Goal: Task Accomplishment & Management: Use online tool/utility

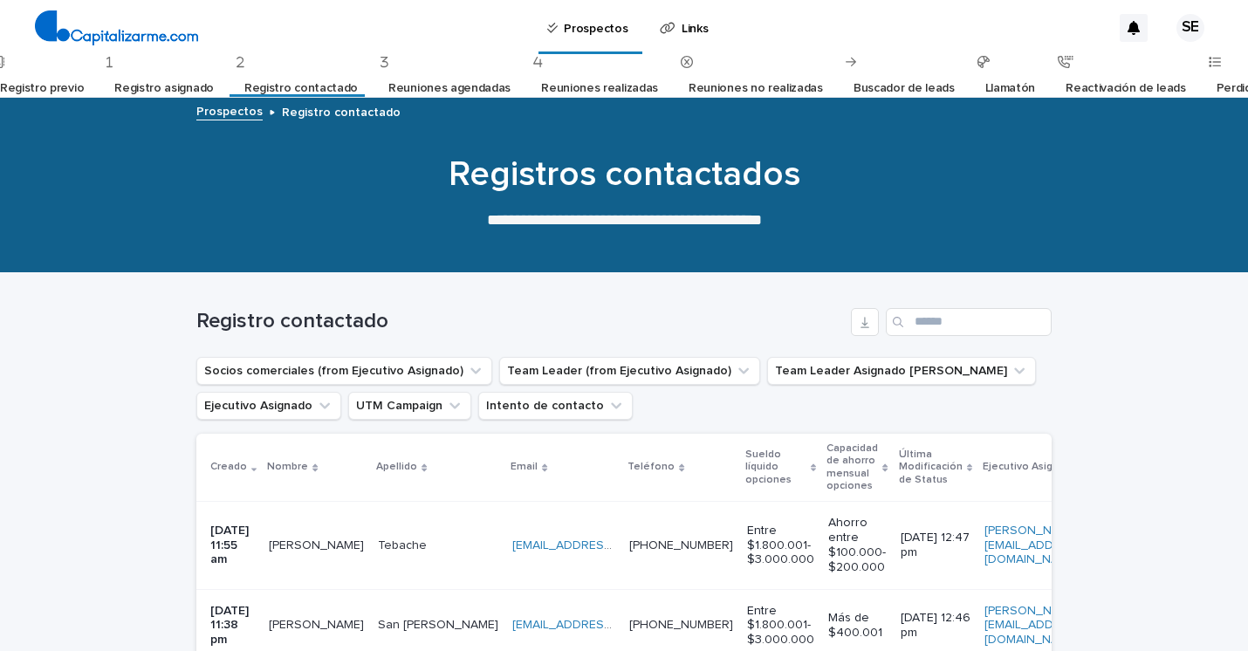
click at [64, 64] on div "Registro previo" at bounding box center [38, 82] width 92 height 53
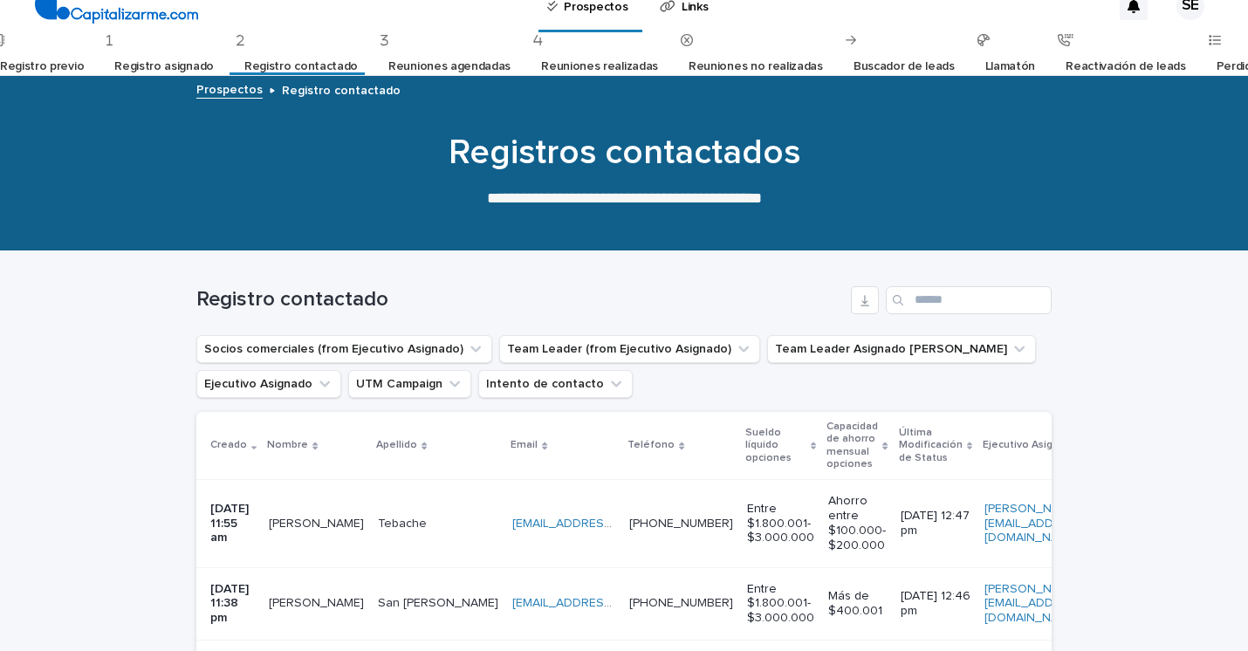
click at [64, 64] on link "Registro previo" at bounding box center [42, 66] width 84 height 41
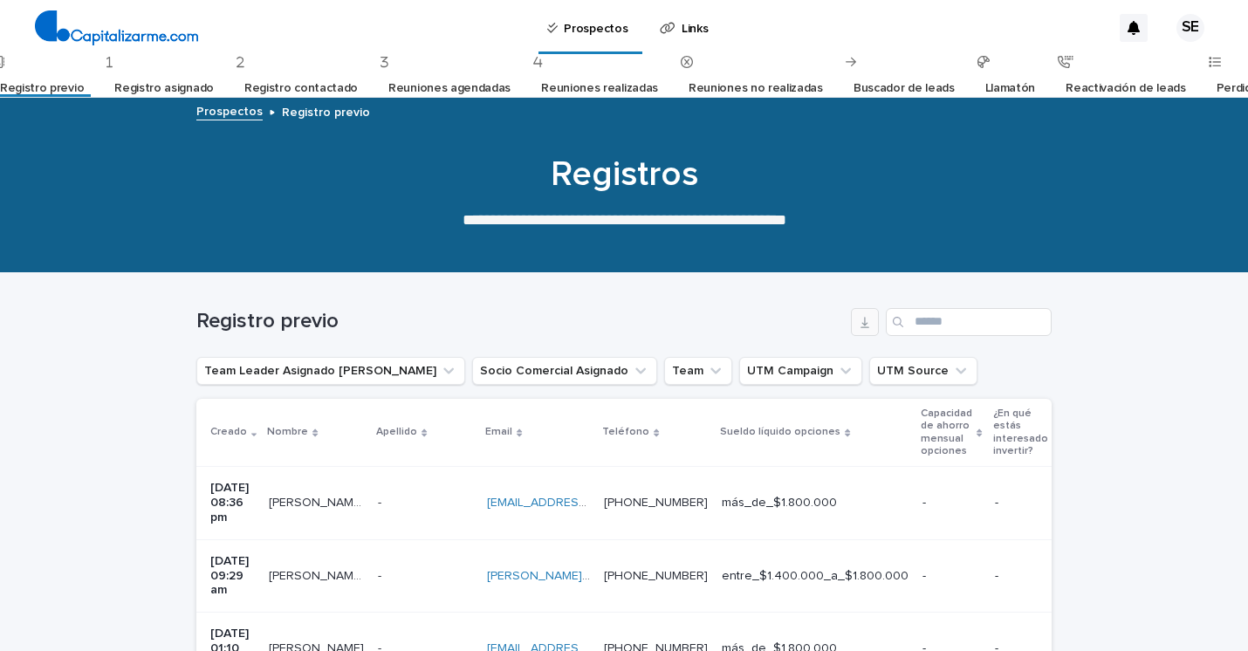
click at [873, 316] on button "button" at bounding box center [865, 322] width 28 height 28
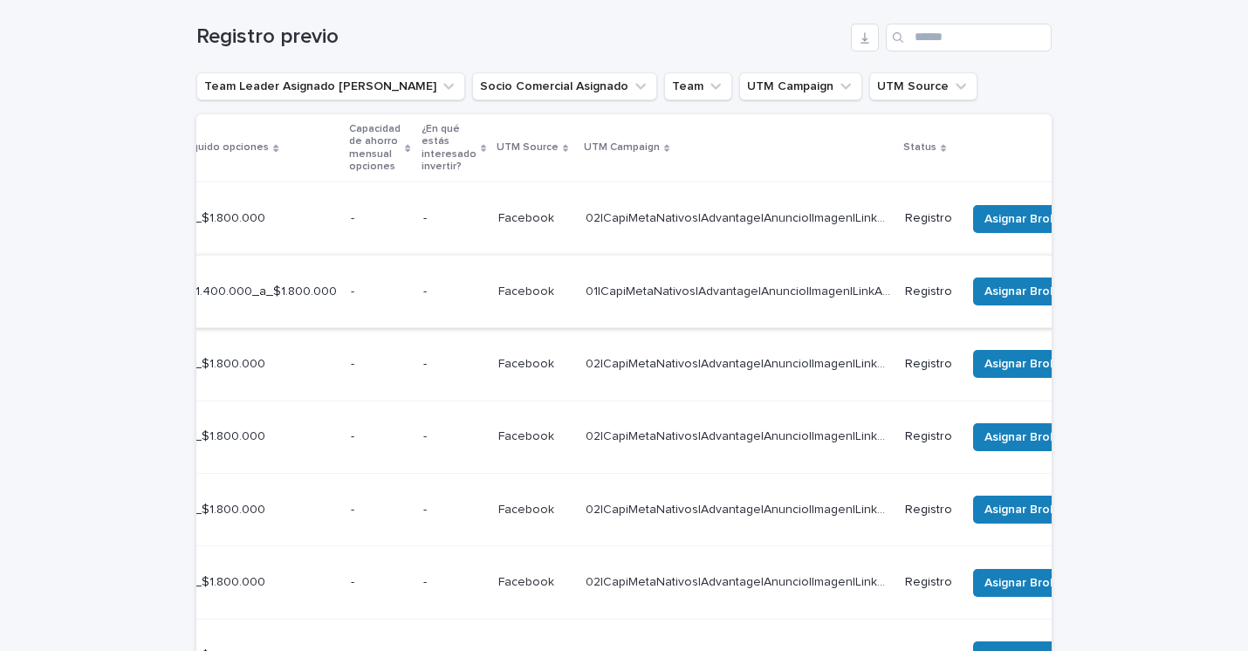
scroll to position [0, 573]
click at [1036, 217] on span "Asignar Broker" at bounding box center [1026, 218] width 84 height 17
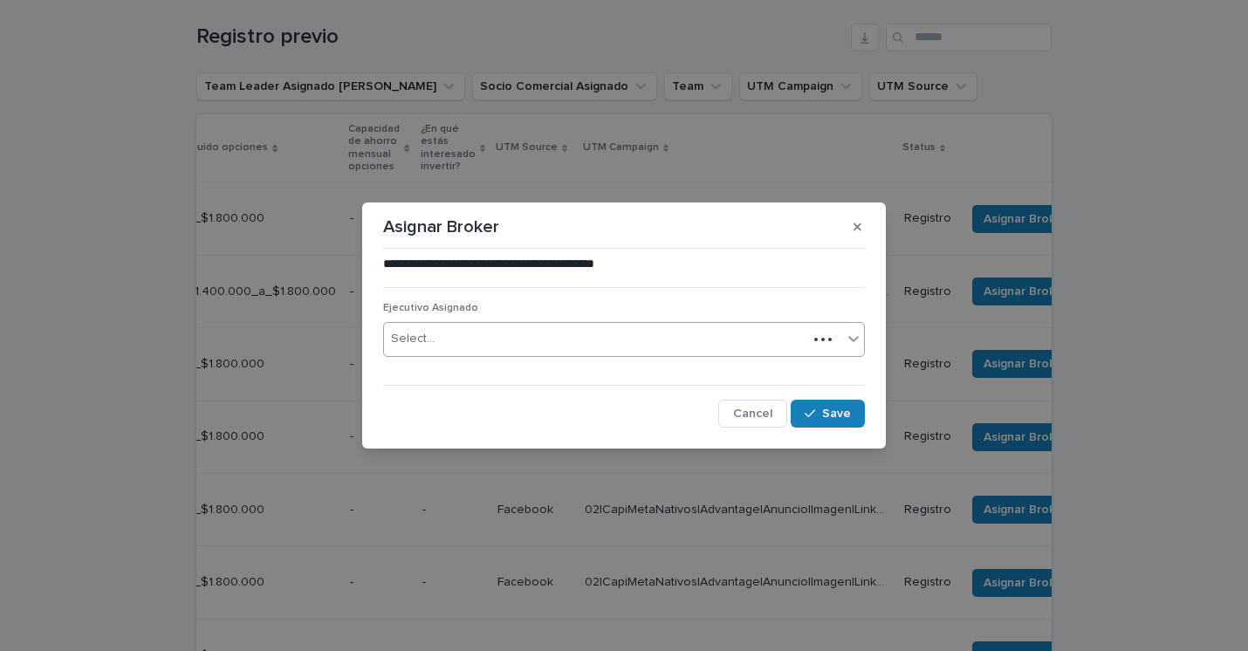
click at [578, 346] on div "Select..." at bounding box center [595, 339] width 423 height 29
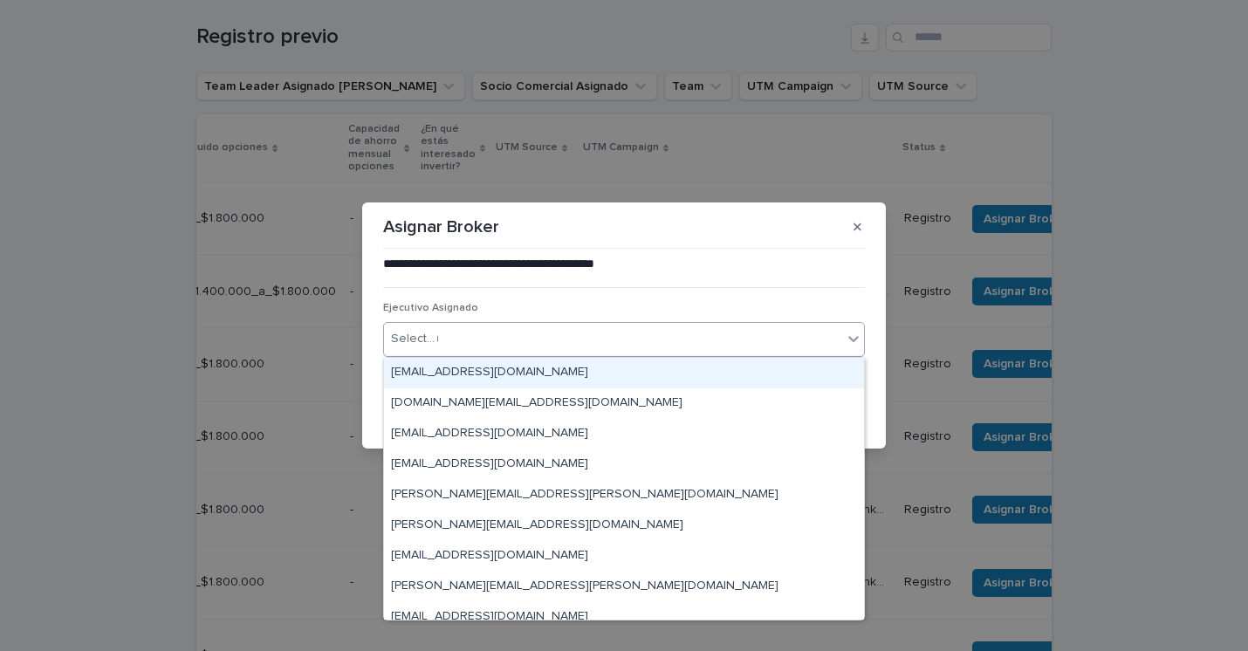
type input "***"
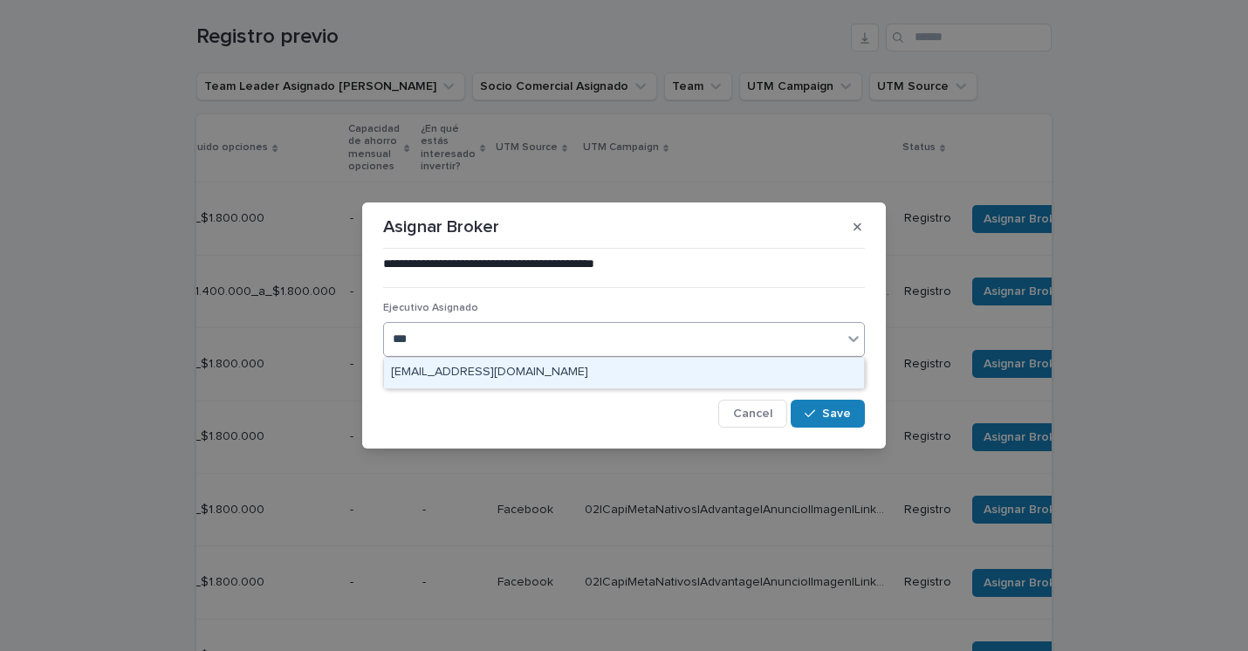
click at [517, 369] on div "[EMAIL_ADDRESS][DOMAIN_NAME]" at bounding box center [624, 373] width 480 height 31
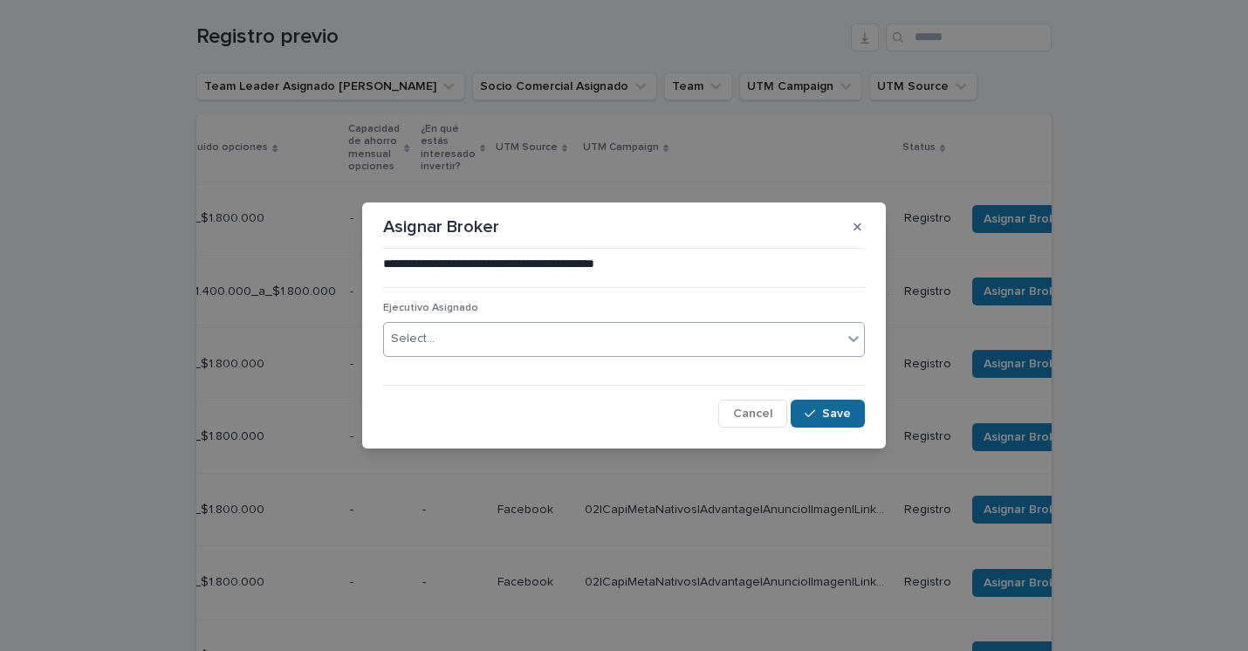
click at [841, 416] on span "Save" at bounding box center [836, 414] width 29 height 12
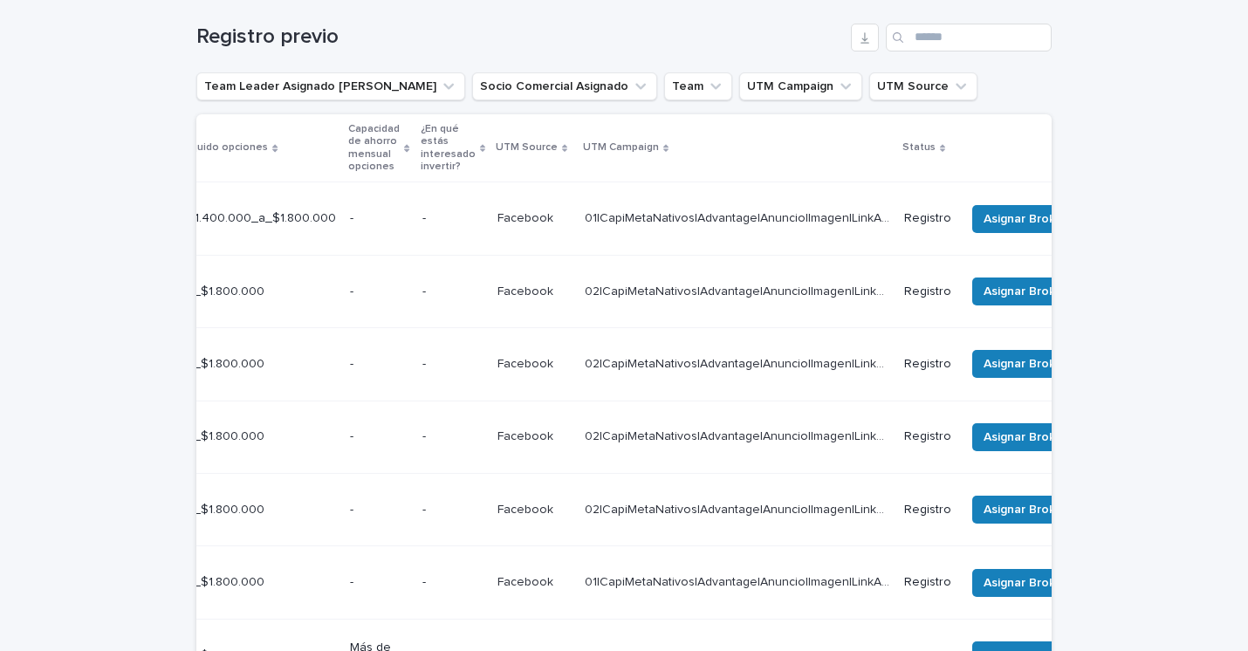
scroll to position [255, 0]
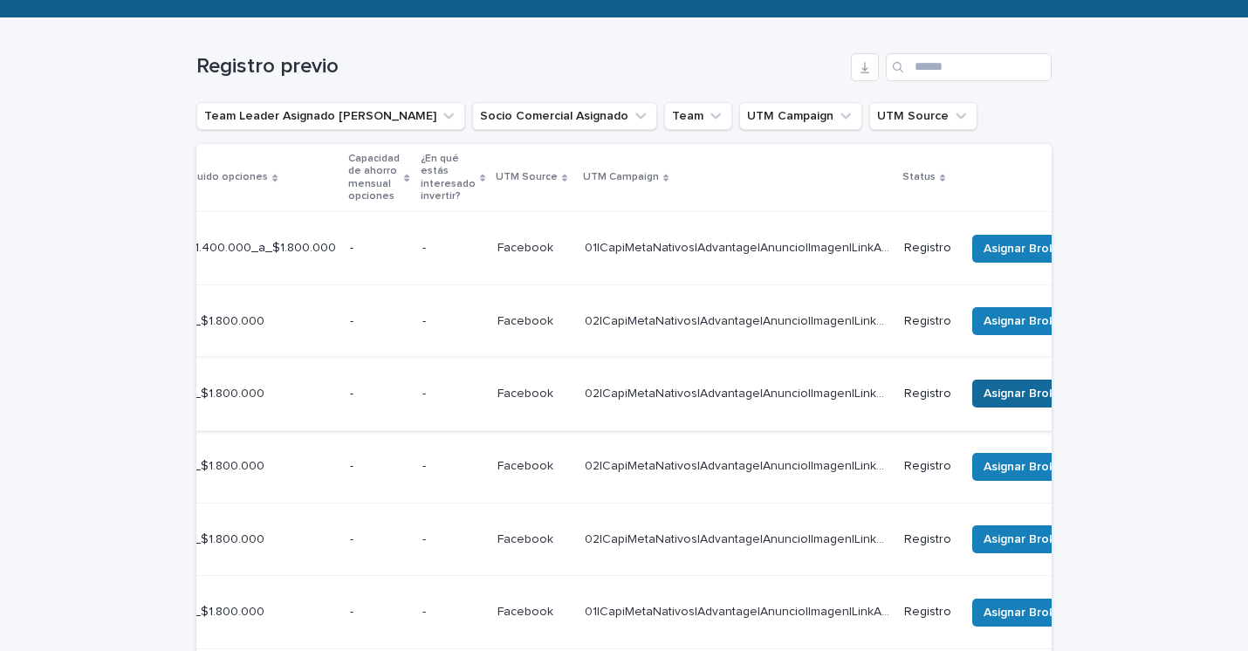
click at [1011, 380] on button "Asignar Broker" at bounding box center [1025, 394] width 106 height 28
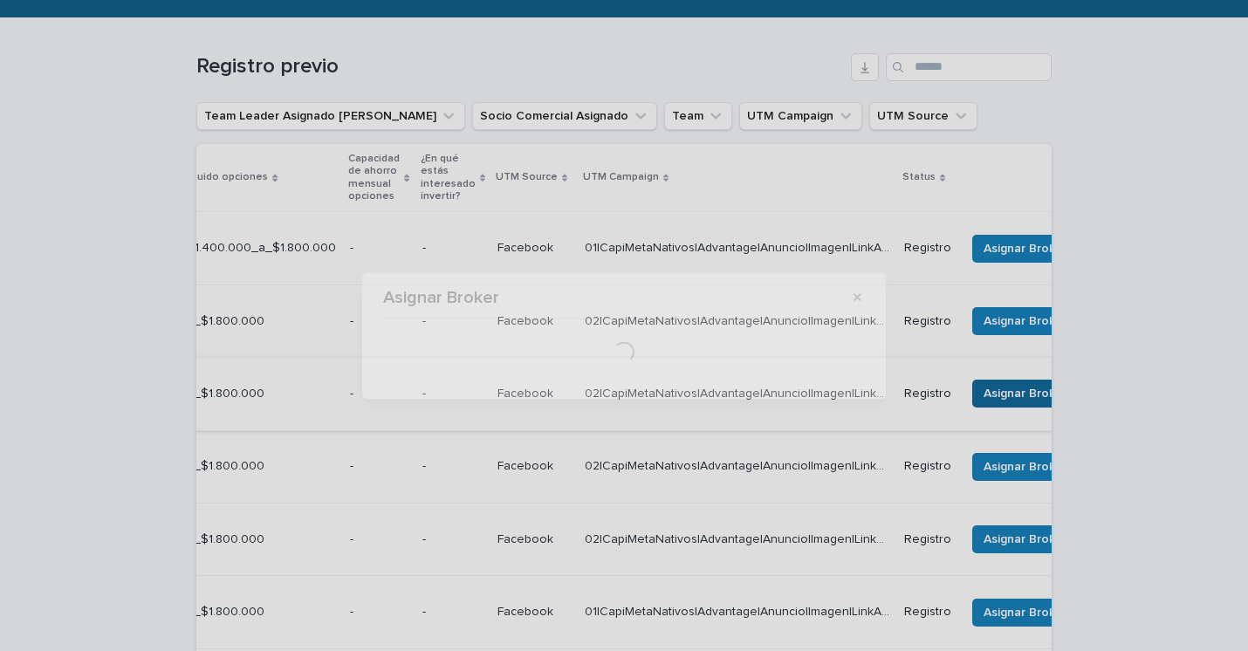
scroll to position [298, 0]
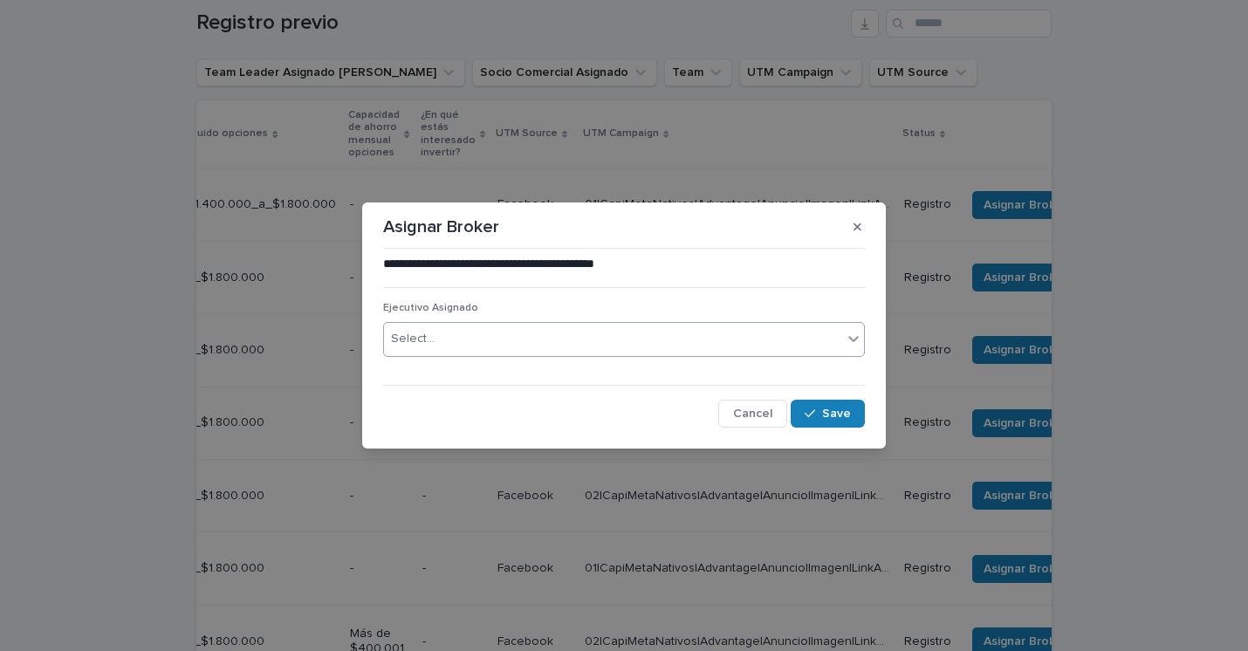
click at [526, 335] on div "Select..." at bounding box center [613, 339] width 458 height 29
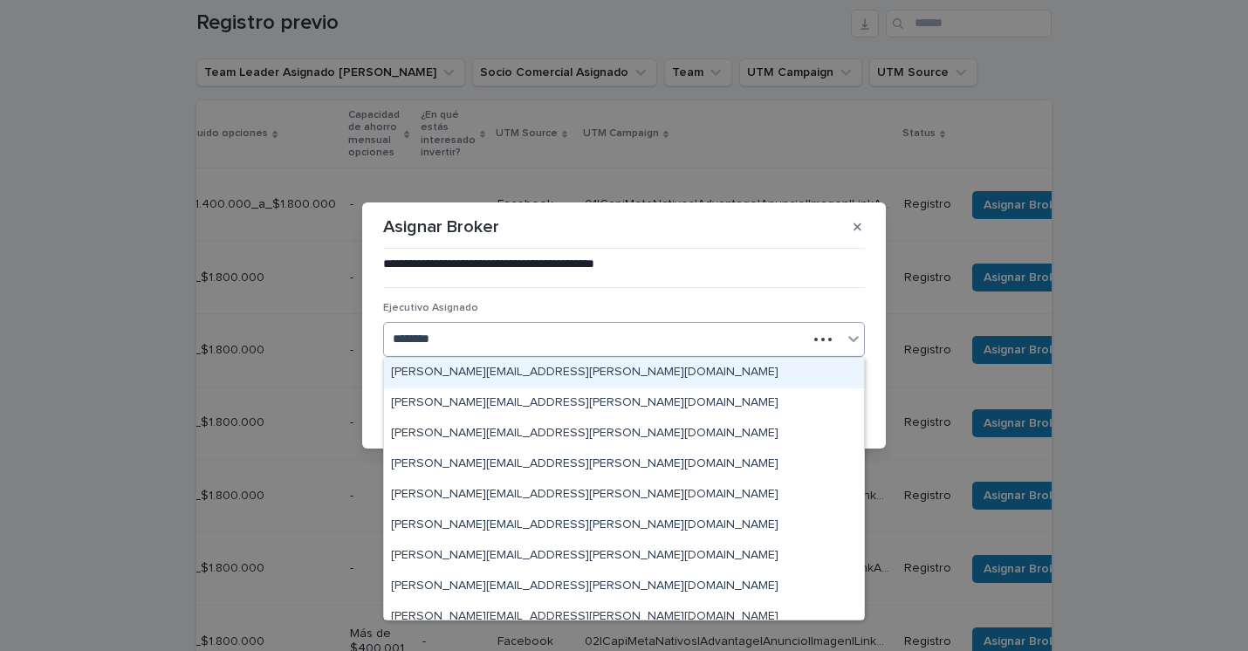
type input "*********"
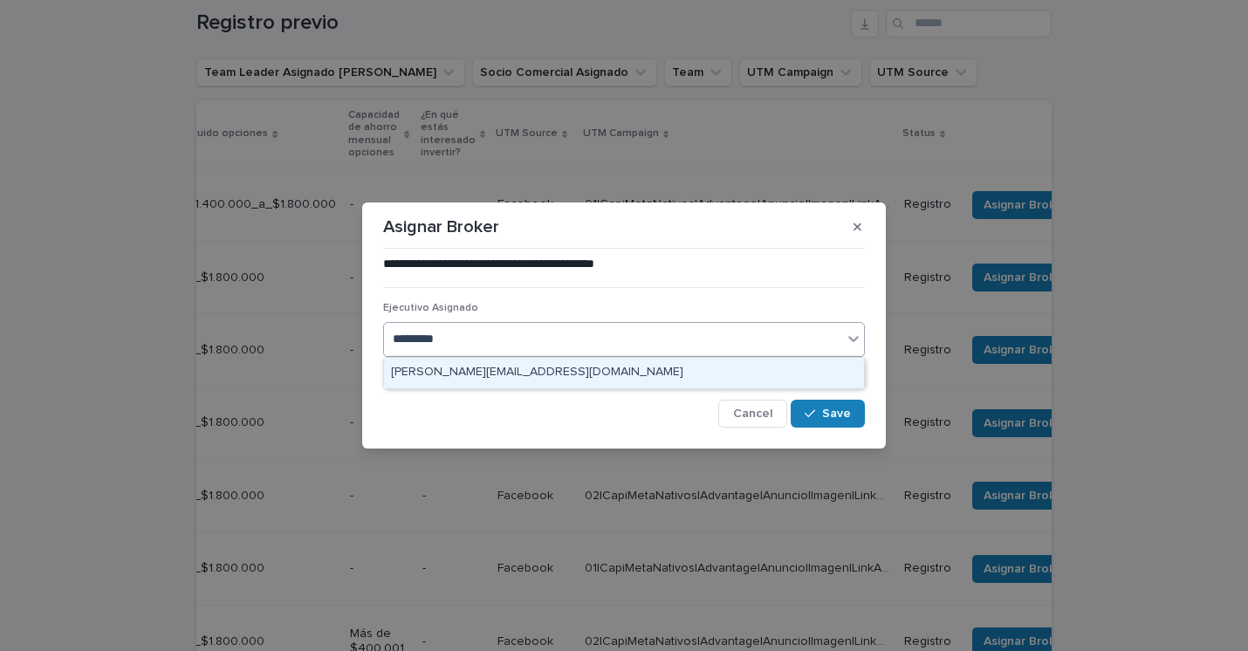
click at [544, 368] on div "[PERSON_NAME][EMAIL_ADDRESS][DOMAIN_NAME]" at bounding box center [624, 373] width 480 height 31
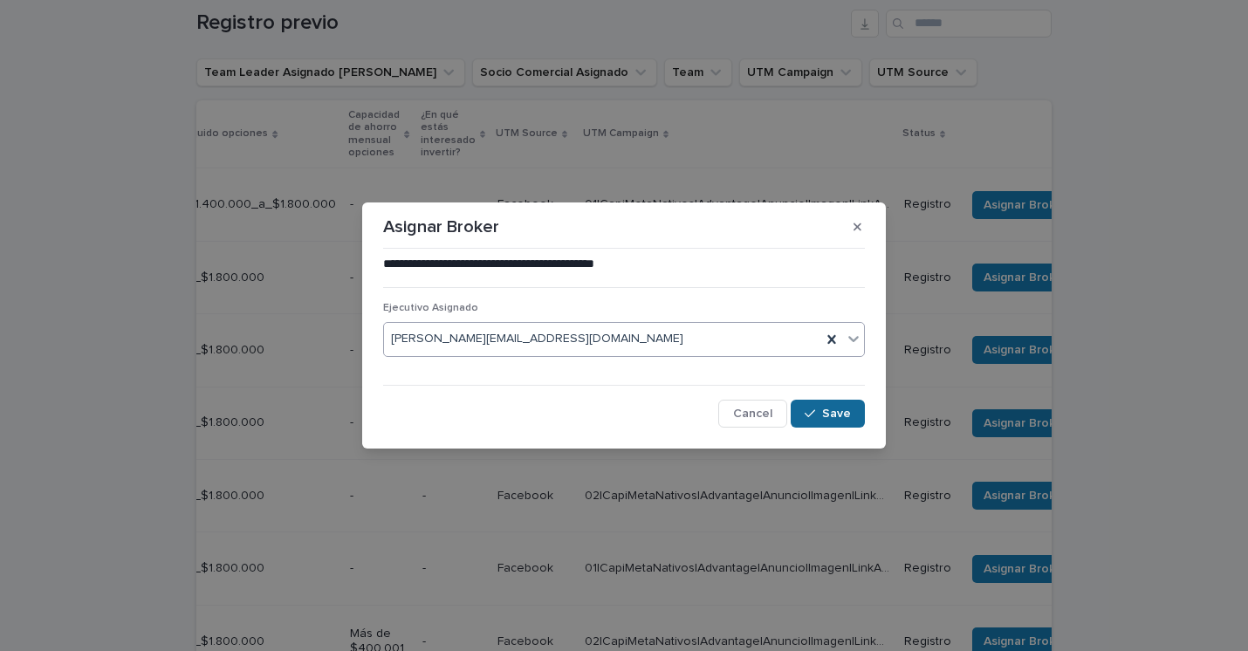
click at [822, 410] on div "button" at bounding box center [813, 414] width 17 height 12
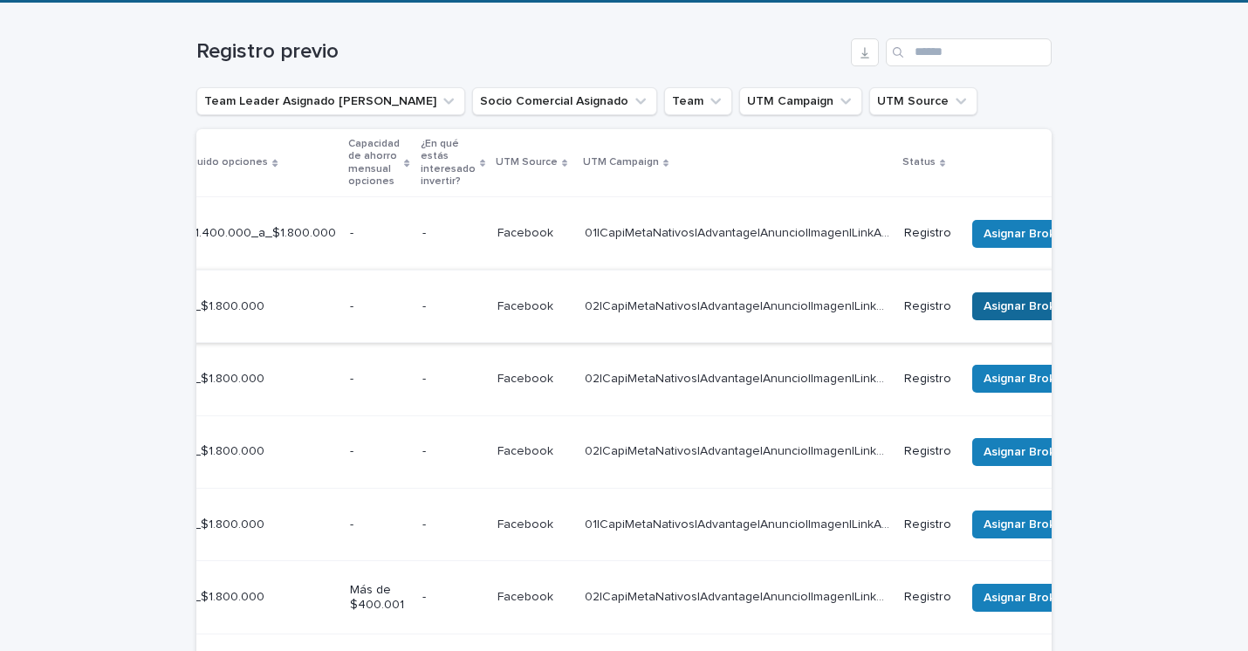
scroll to position [321, 0]
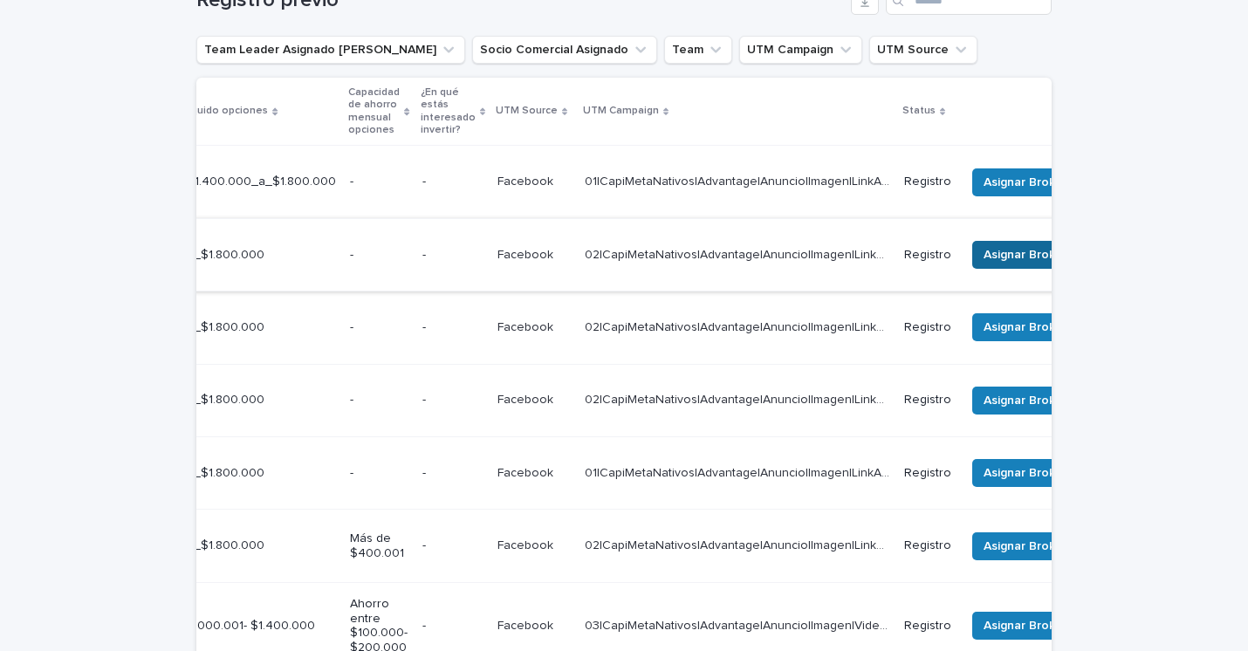
click at [1018, 246] on span "Asignar Broker" at bounding box center [1026, 254] width 84 height 17
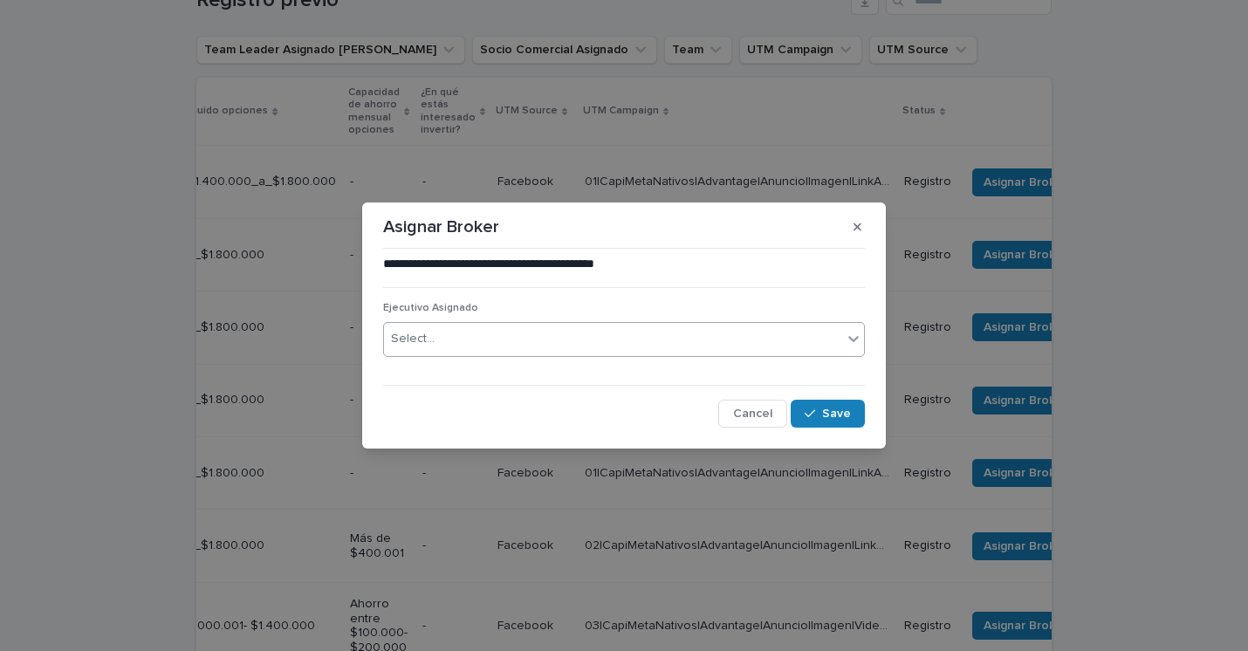
click at [543, 341] on div "Select..." at bounding box center [613, 339] width 458 height 29
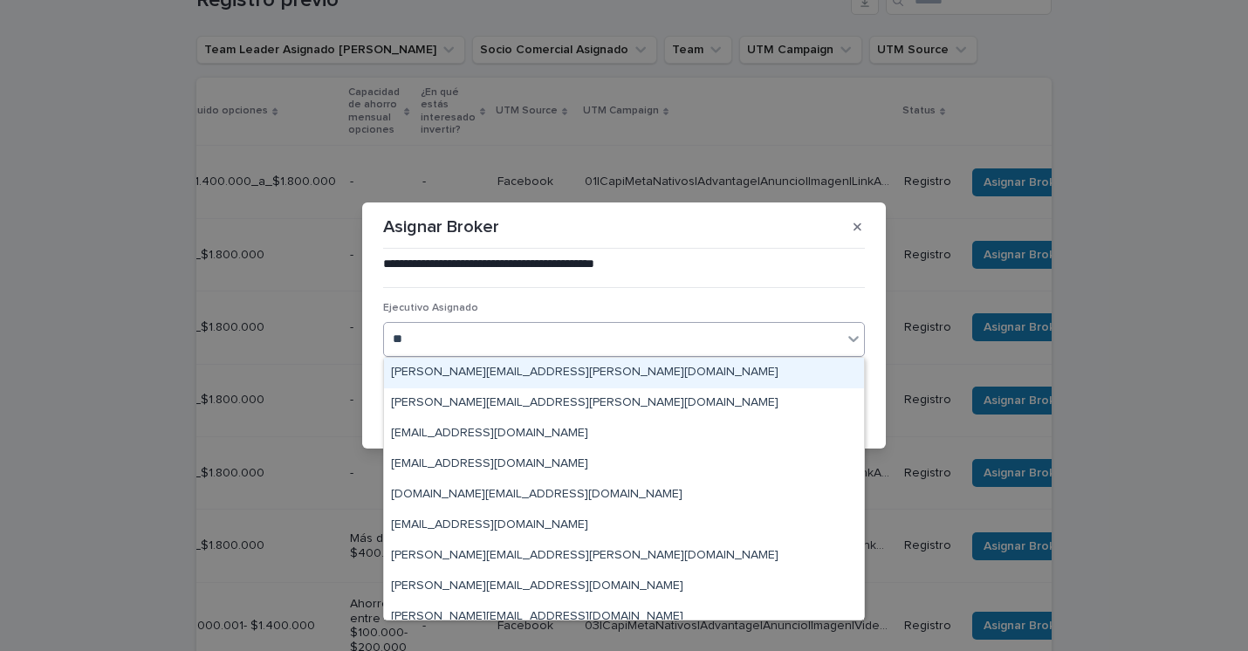
type input "***"
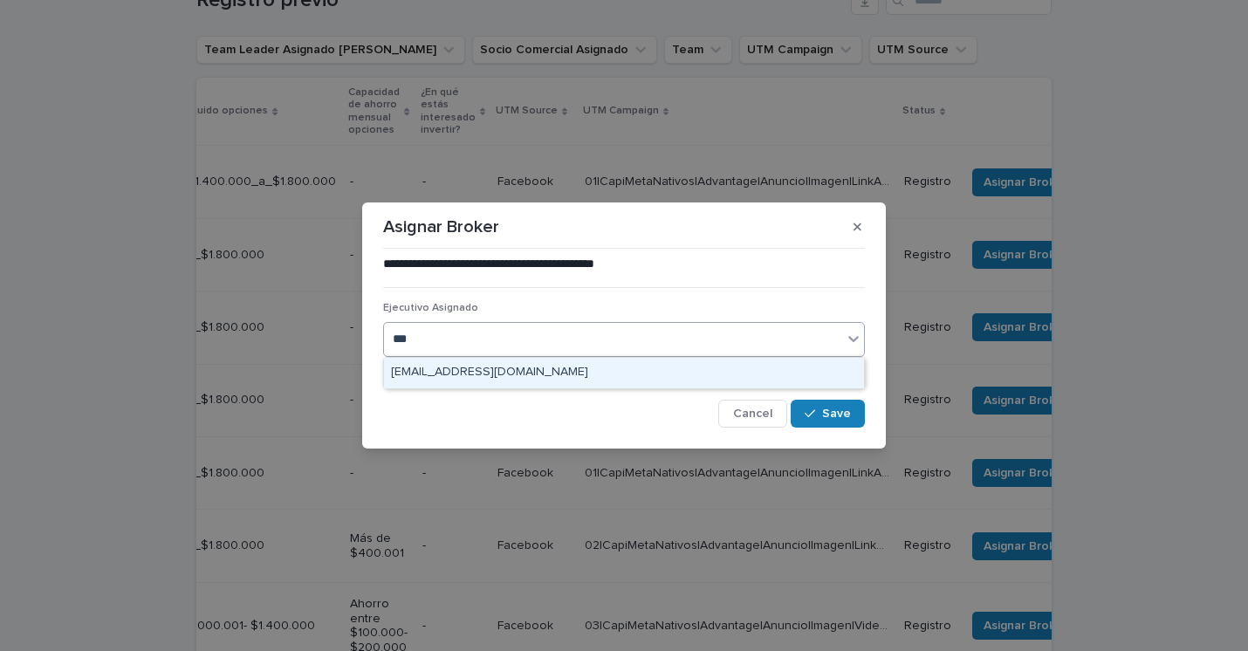
click at [508, 367] on div "[EMAIL_ADDRESS][DOMAIN_NAME]" at bounding box center [624, 373] width 480 height 31
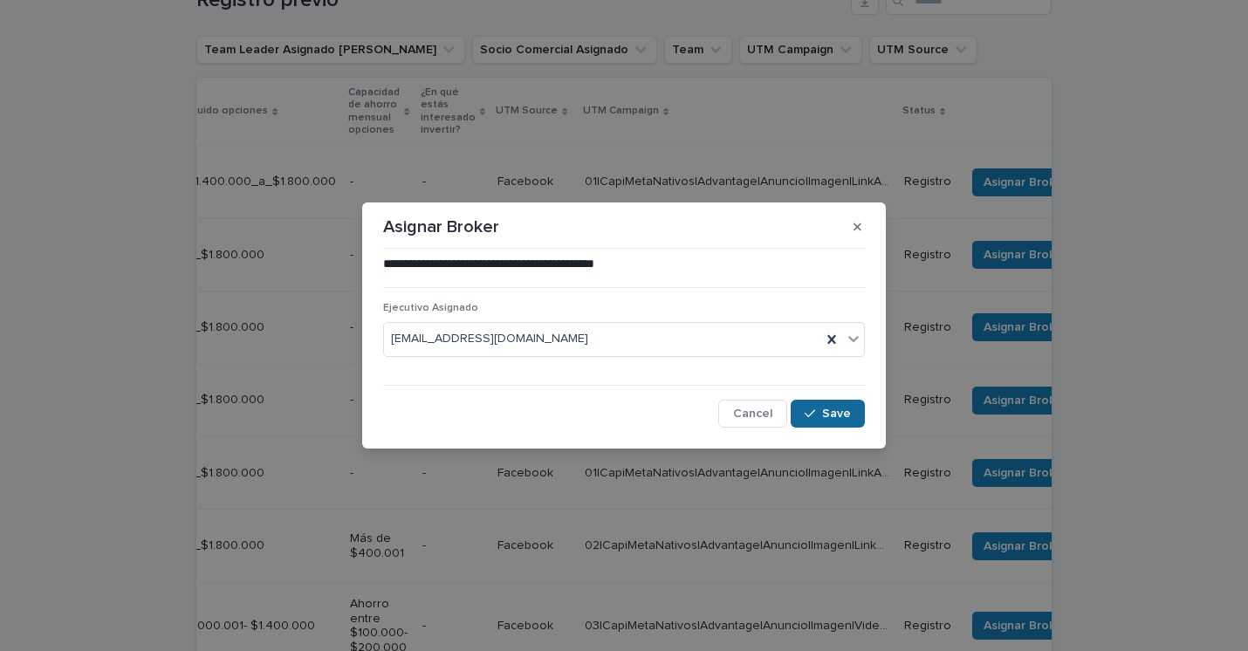
click at [833, 406] on button "Save" at bounding box center [828, 414] width 74 height 28
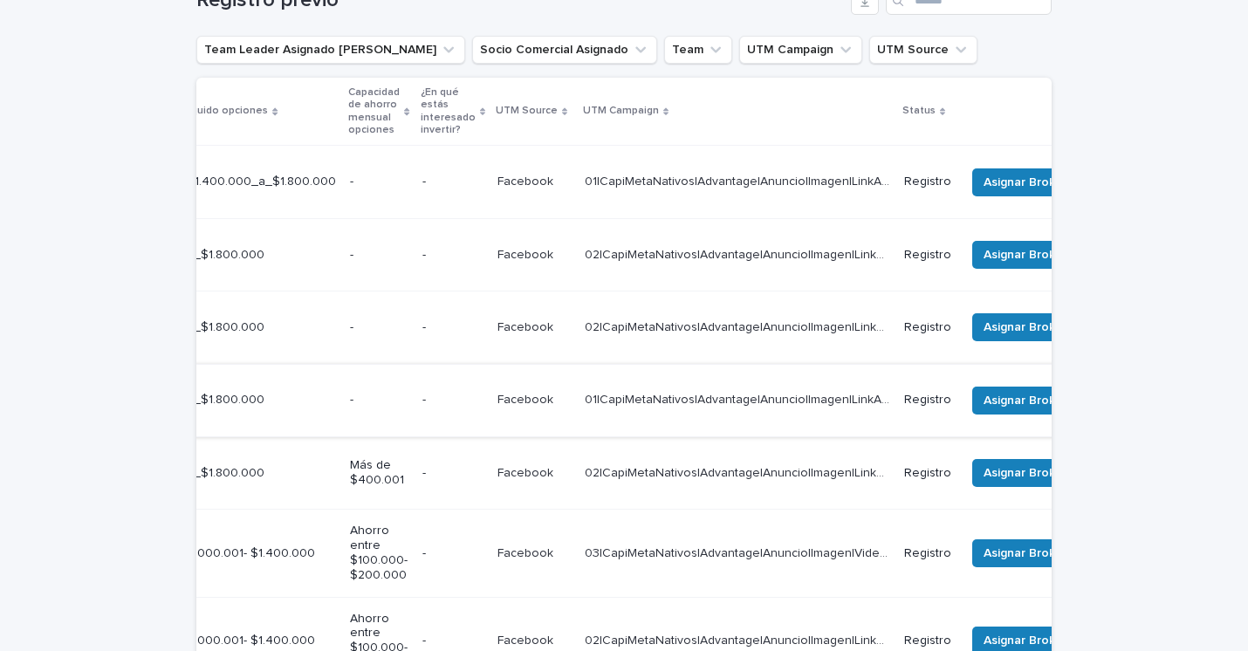
scroll to position [292, 0]
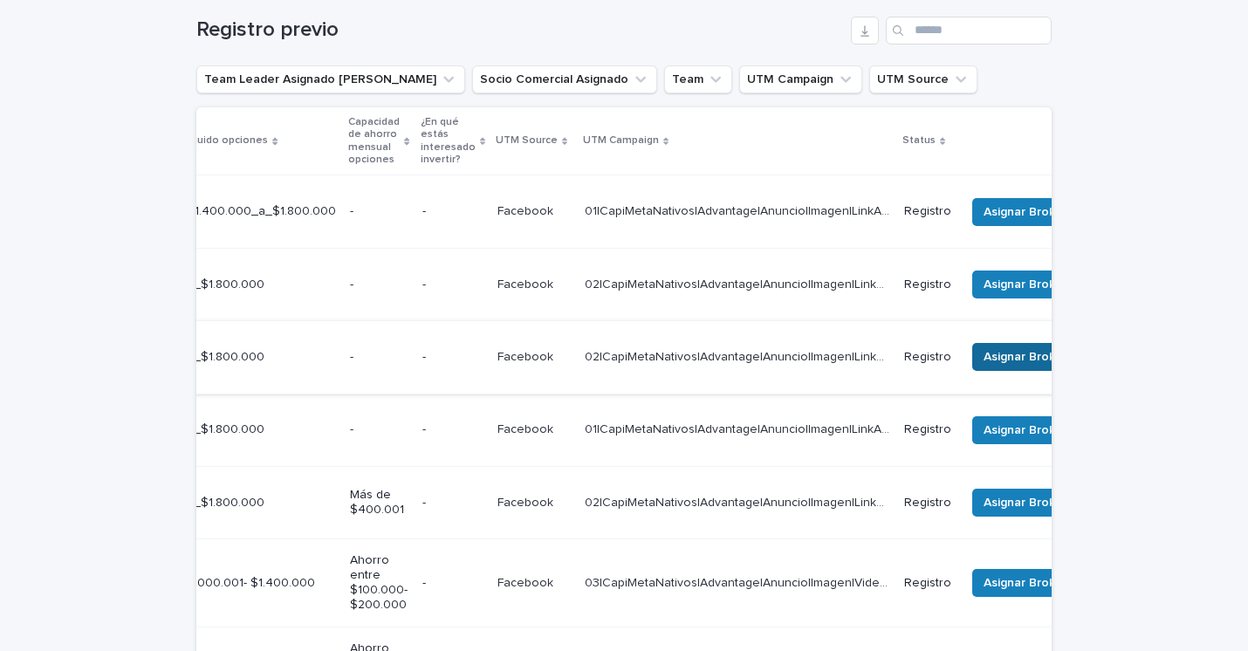
click at [1012, 348] on span "Asignar Broker" at bounding box center [1026, 356] width 84 height 17
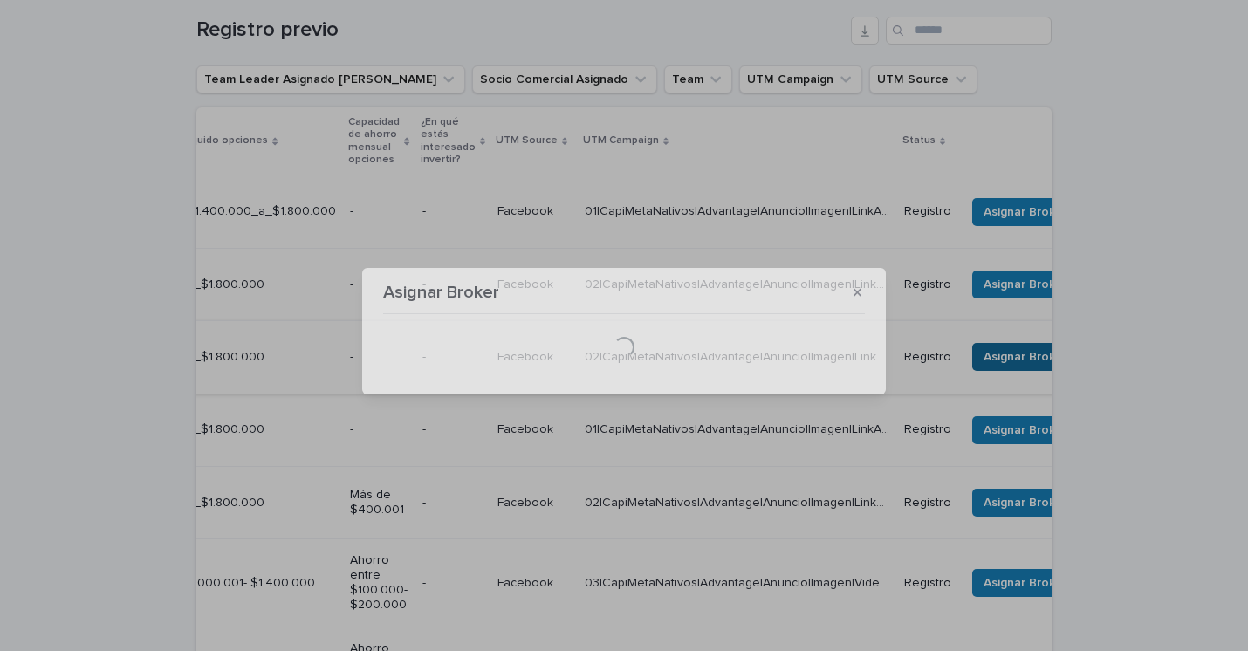
scroll to position [343, 0]
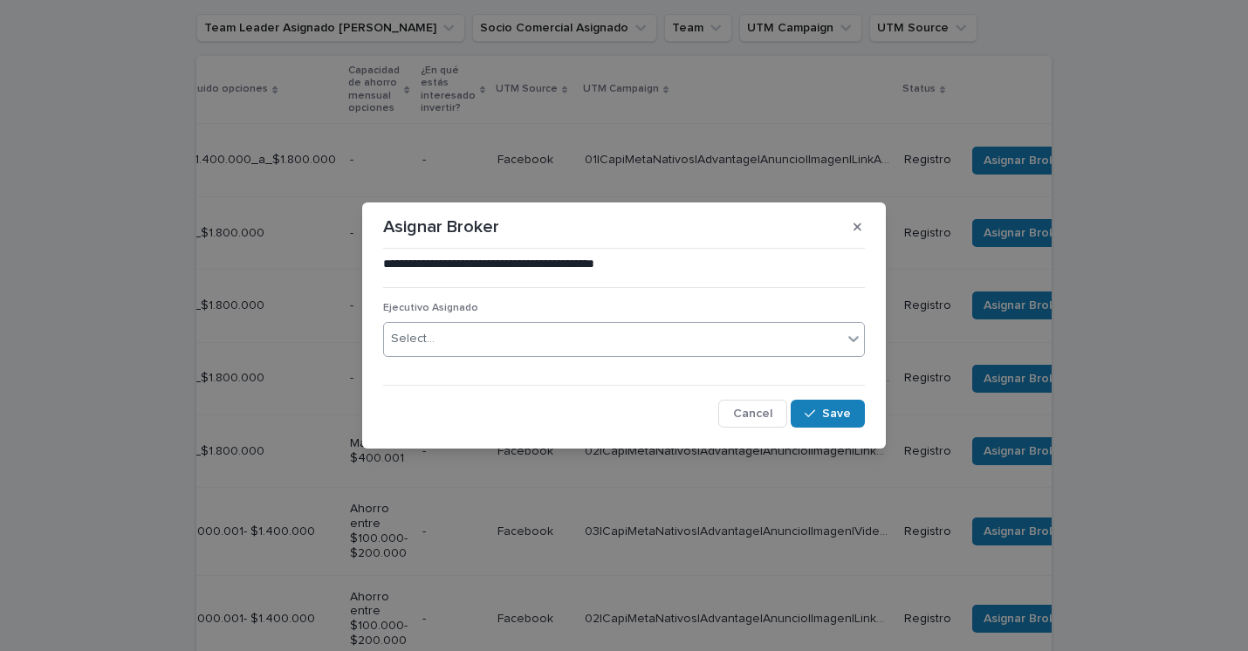
click at [633, 336] on div "Select..." at bounding box center [613, 339] width 458 height 29
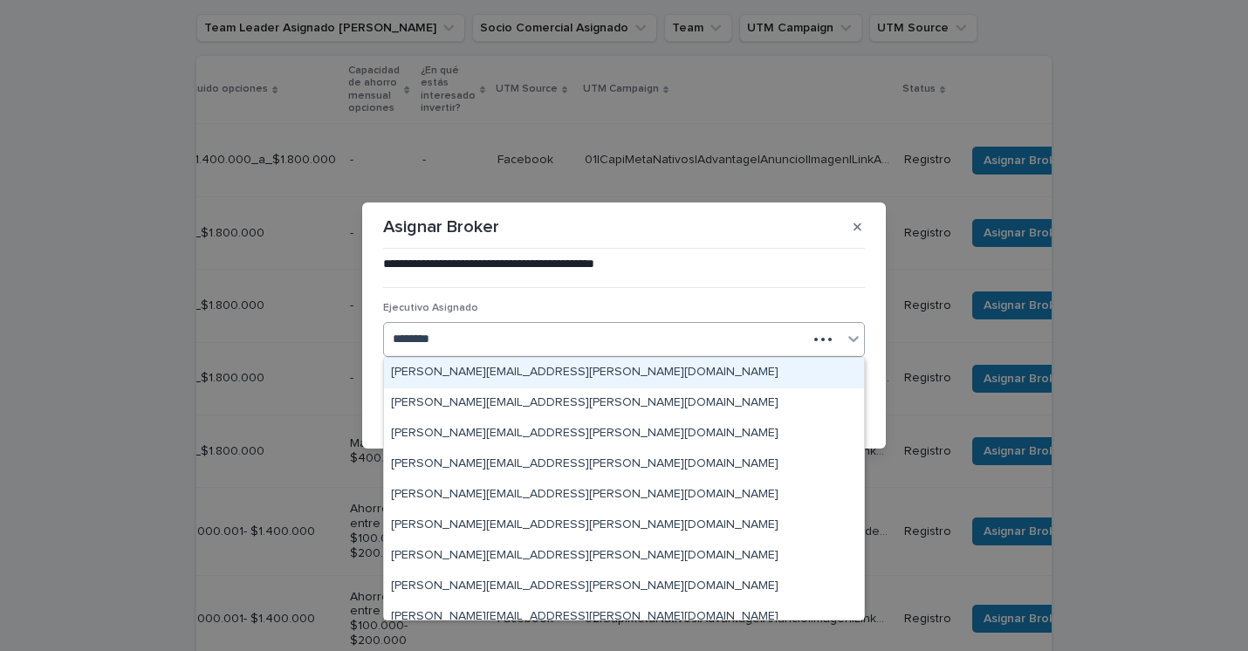
type input "*********"
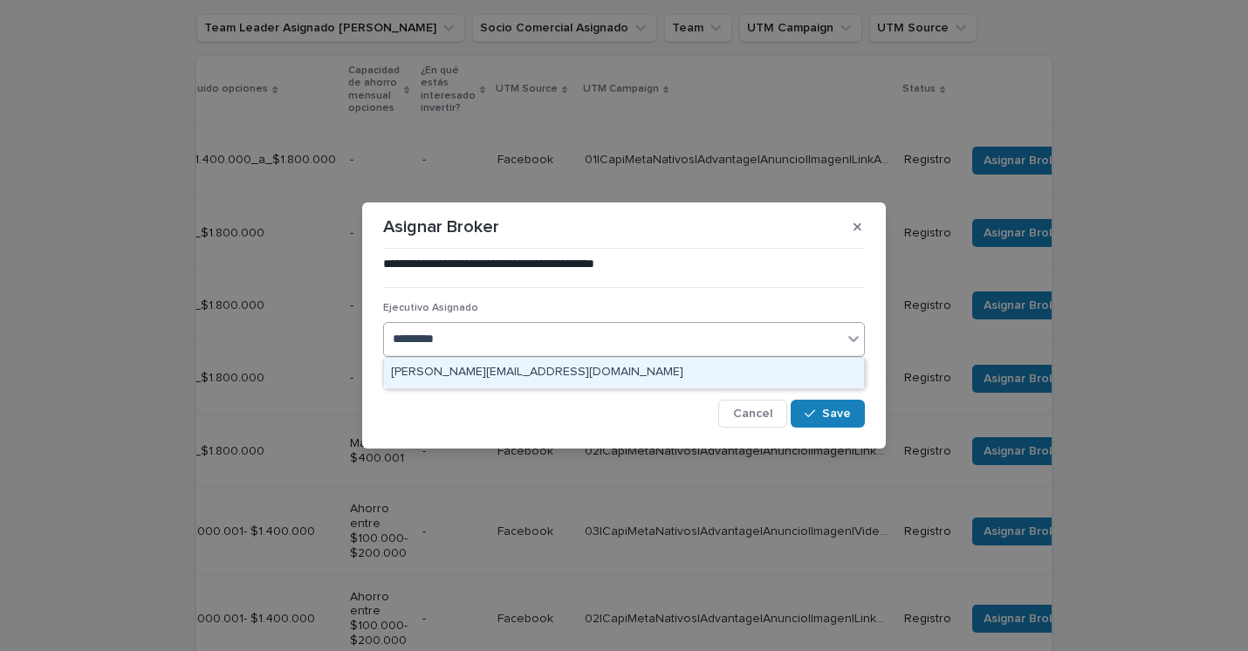
click at [569, 375] on div "[PERSON_NAME][EMAIL_ADDRESS][DOMAIN_NAME]" at bounding box center [624, 373] width 480 height 31
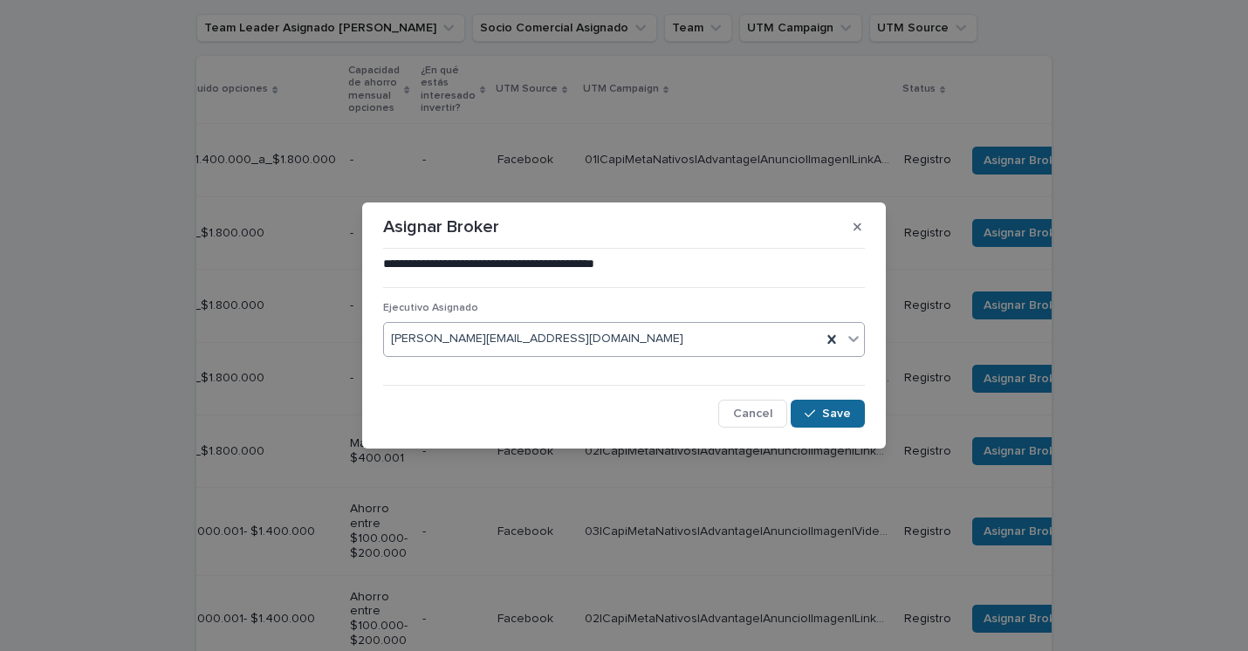
click at [839, 408] on span "Save" at bounding box center [836, 414] width 29 height 12
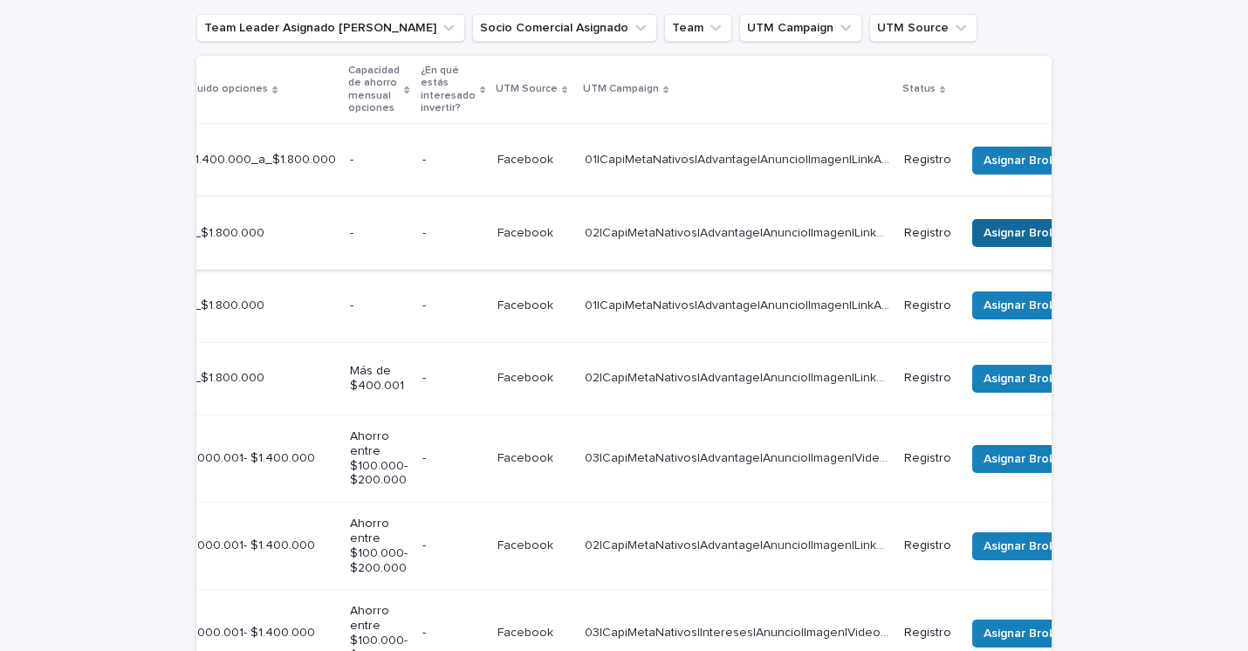
click at [1023, 224] on span "Asignar Broker" at bounding box center [1026, 232] width 84 height 17
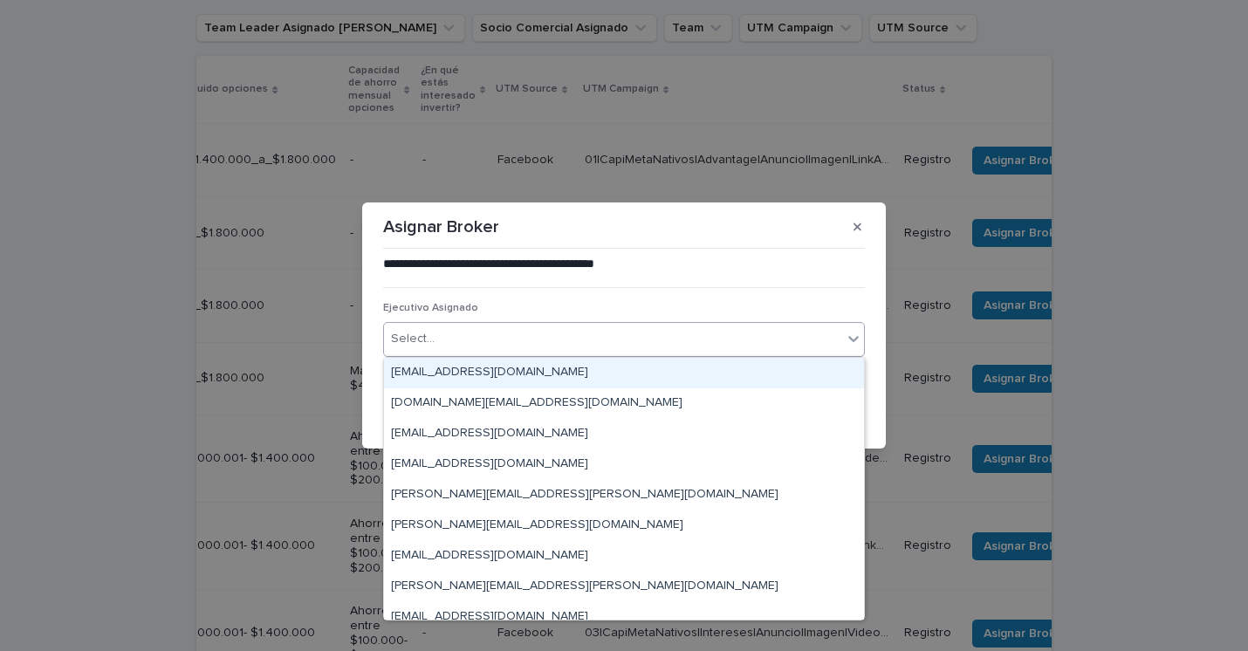
click at [547, 337] on div "Select..." at bounding box center [613, 339] width 458 height 29
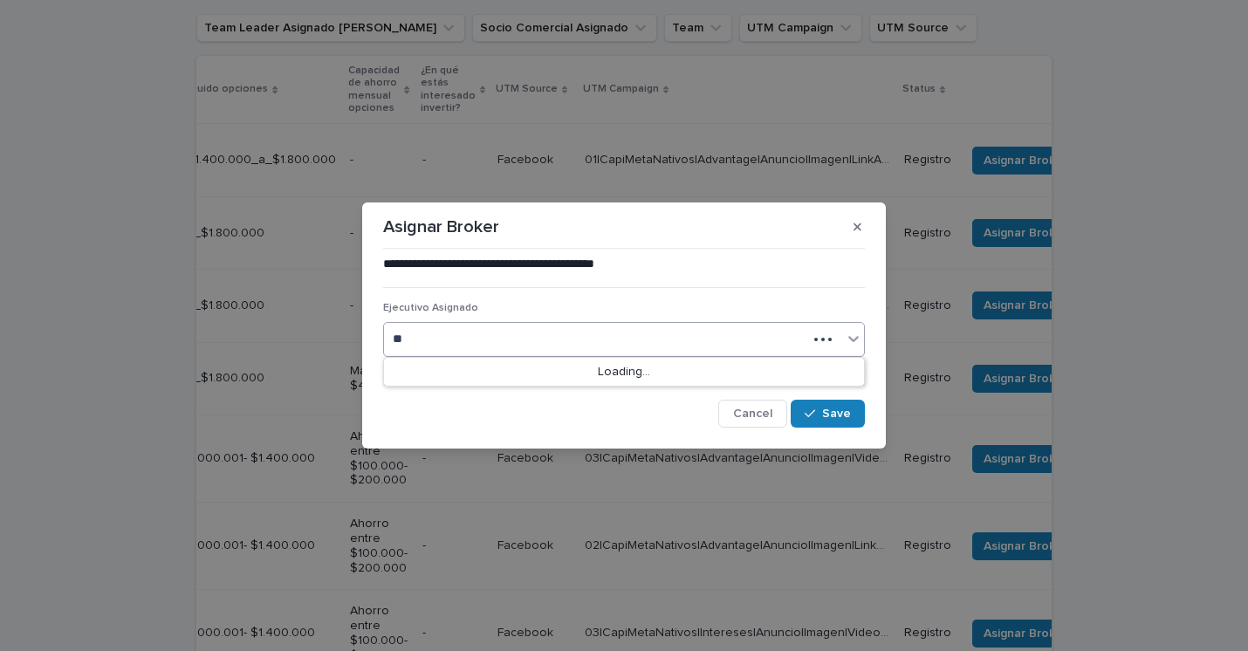
type input "***"
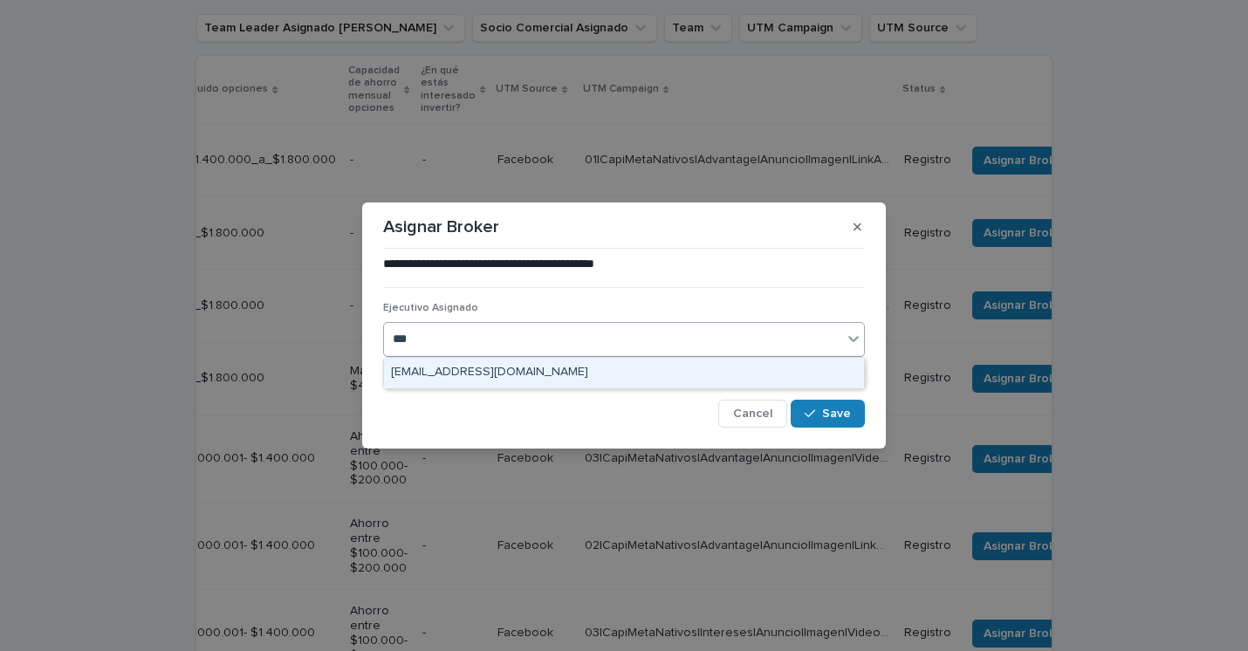
click at [515, 372] on div "[EMAIL_ADDRESS][DOMAIN_NAME]" at bounding box center [624, 373] width 480 height 31
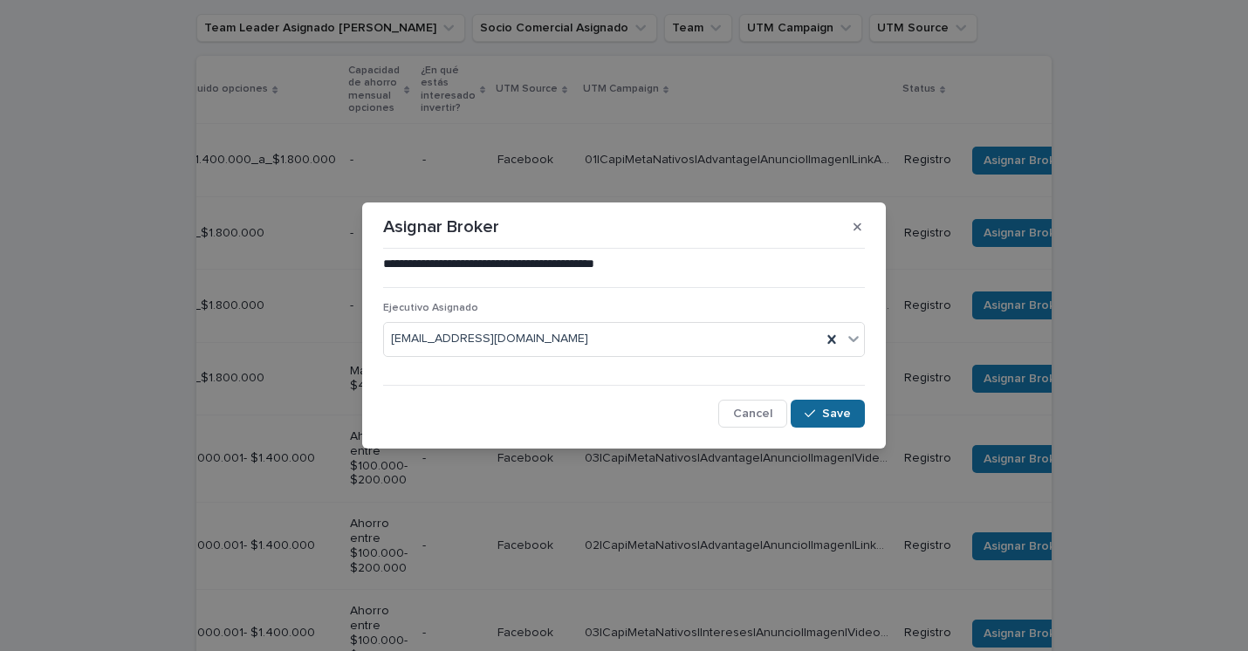
click at [812, 415] on icon "button" at bounding box center [810, 414] width 10 height 12
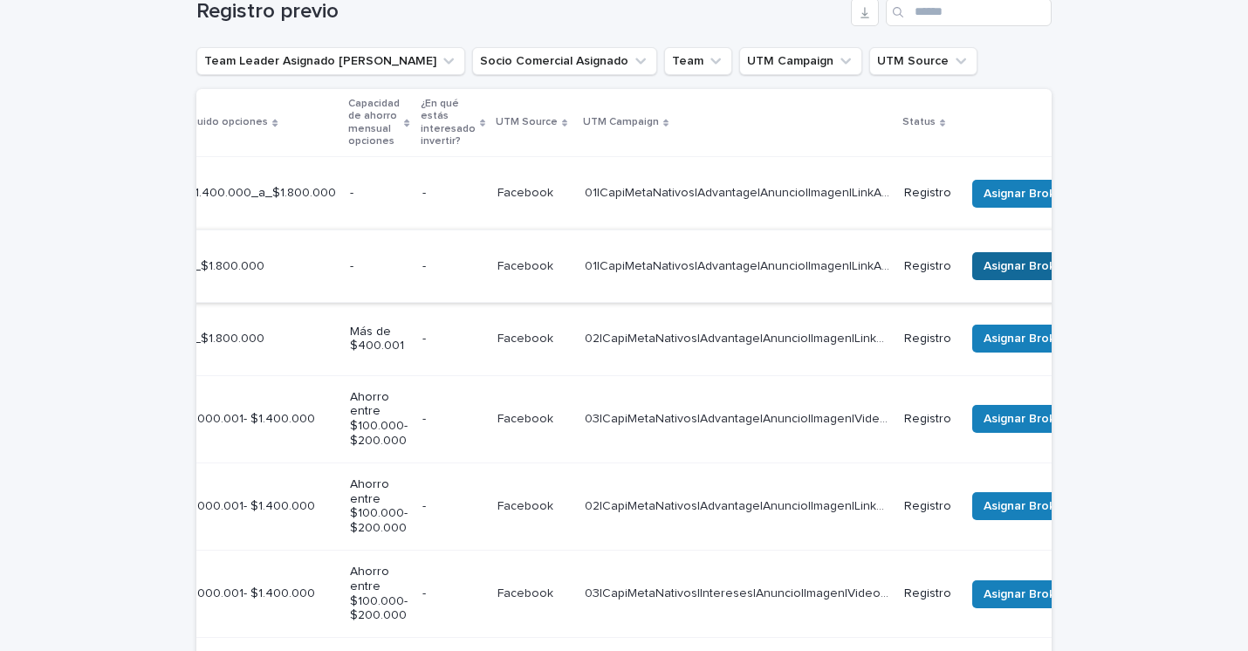
scroll to position [204, 0]
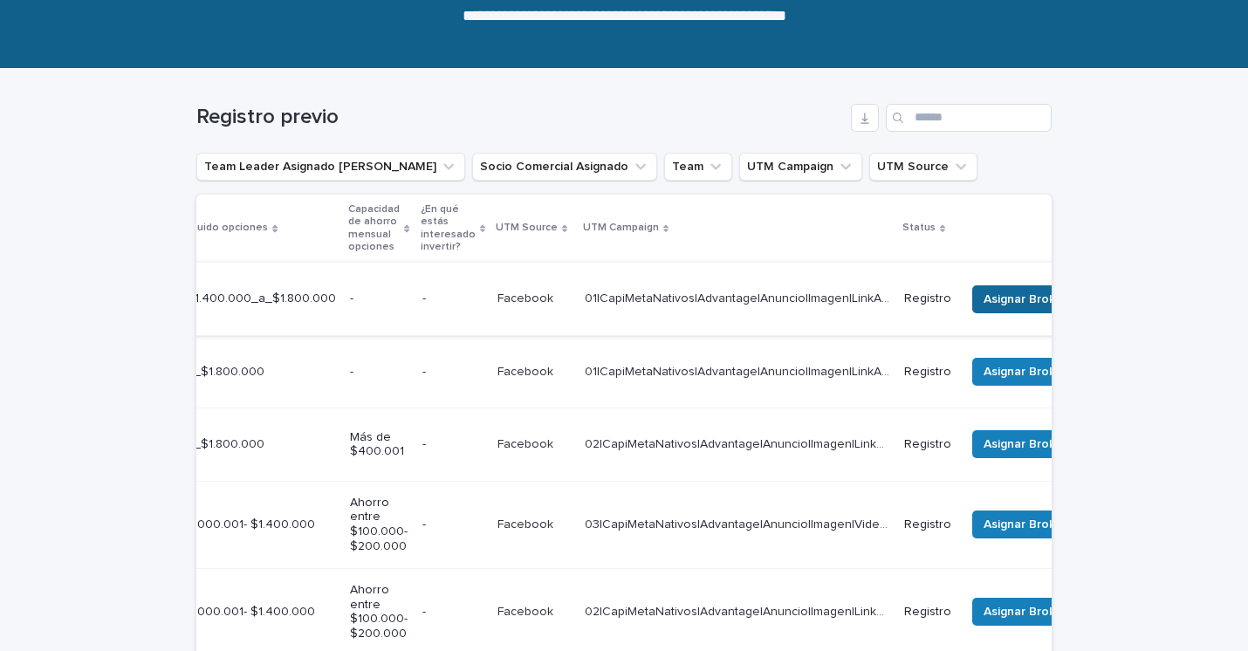
click at [1016, 294] on span "Asignar Broker" at bounding box center [1026, 299] width 84 height 17
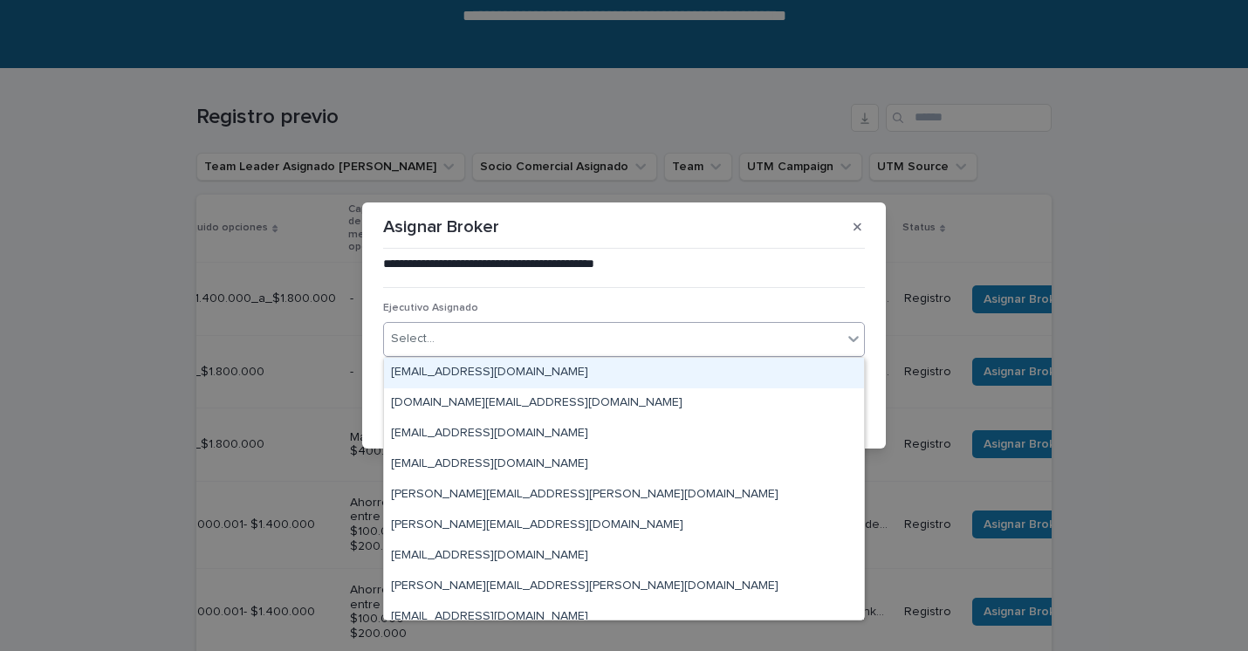
click at [576, 345] on div "Select..." at bounding box center [613, 339] width 458 height 29
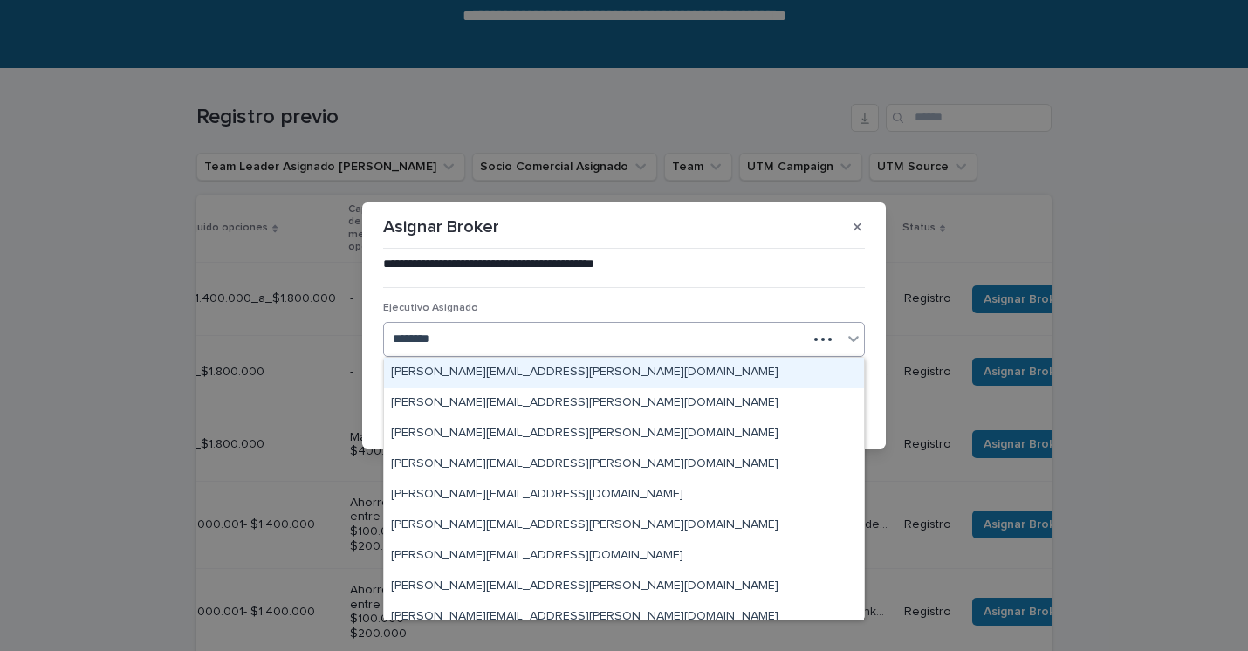
type input "*********"
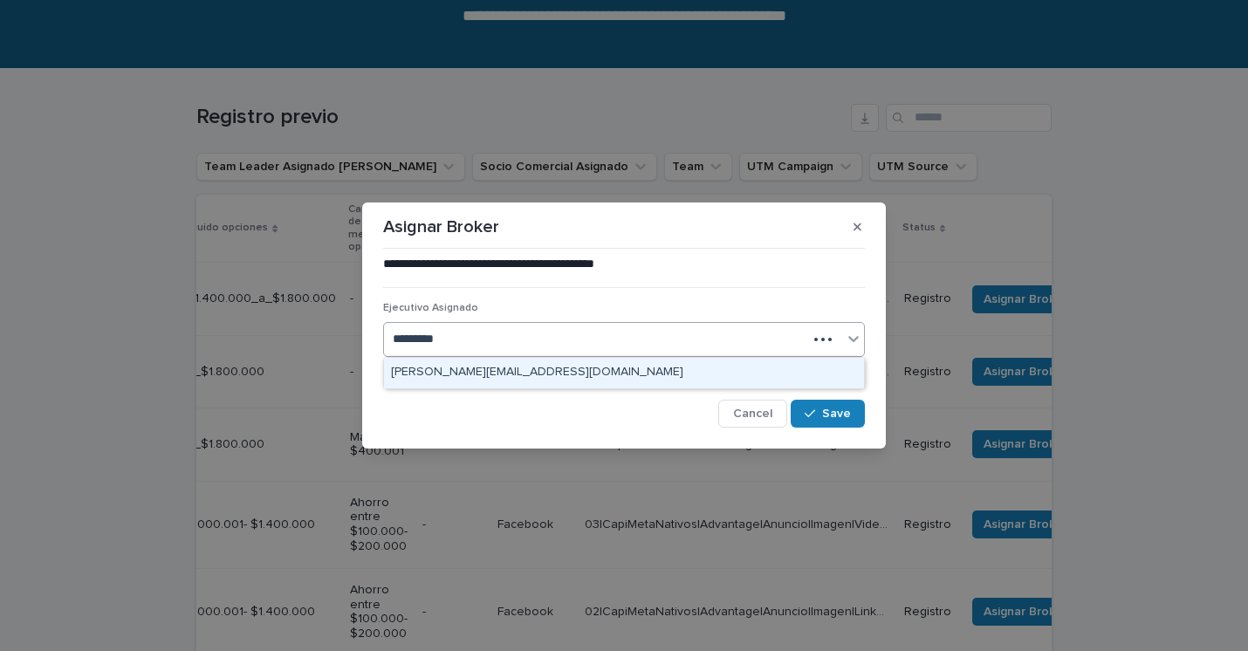
click at [527, 376] on div "[PERSON_NAME][EMAIL_ADDRESS][DOMAIN_NAME]" at bounding box center [624, 373] width 480 height 31
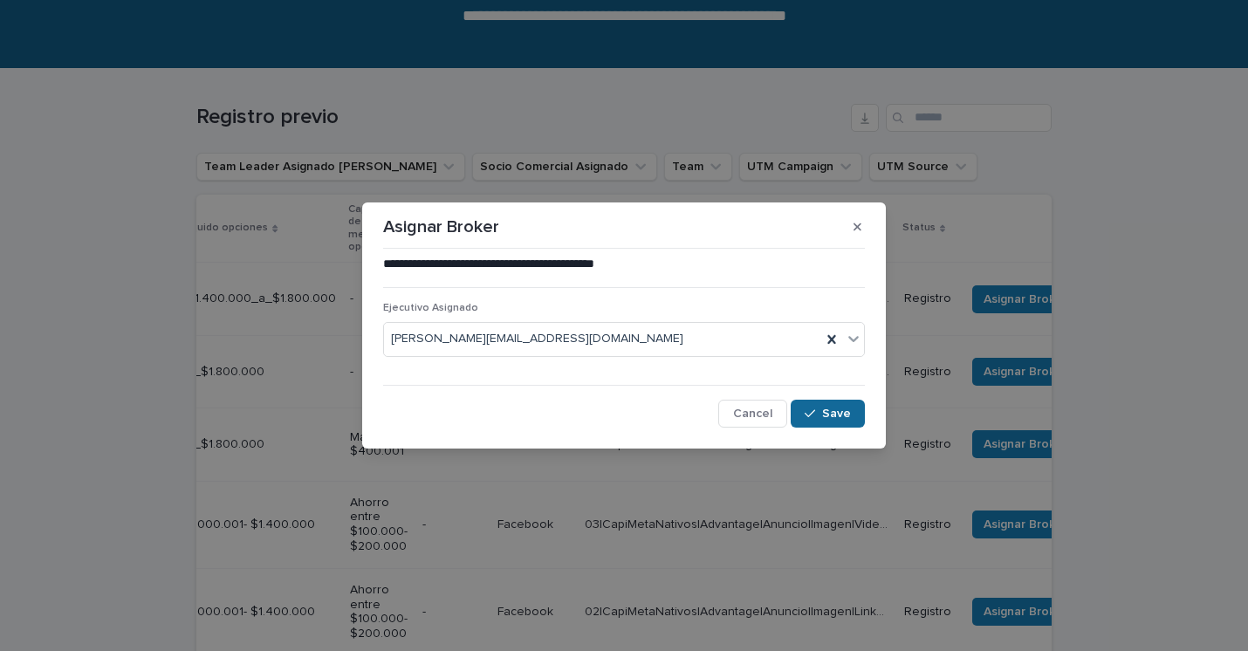
click at [833, 414] on span "Save" at bounding box center [836, 414] width 29 height 12
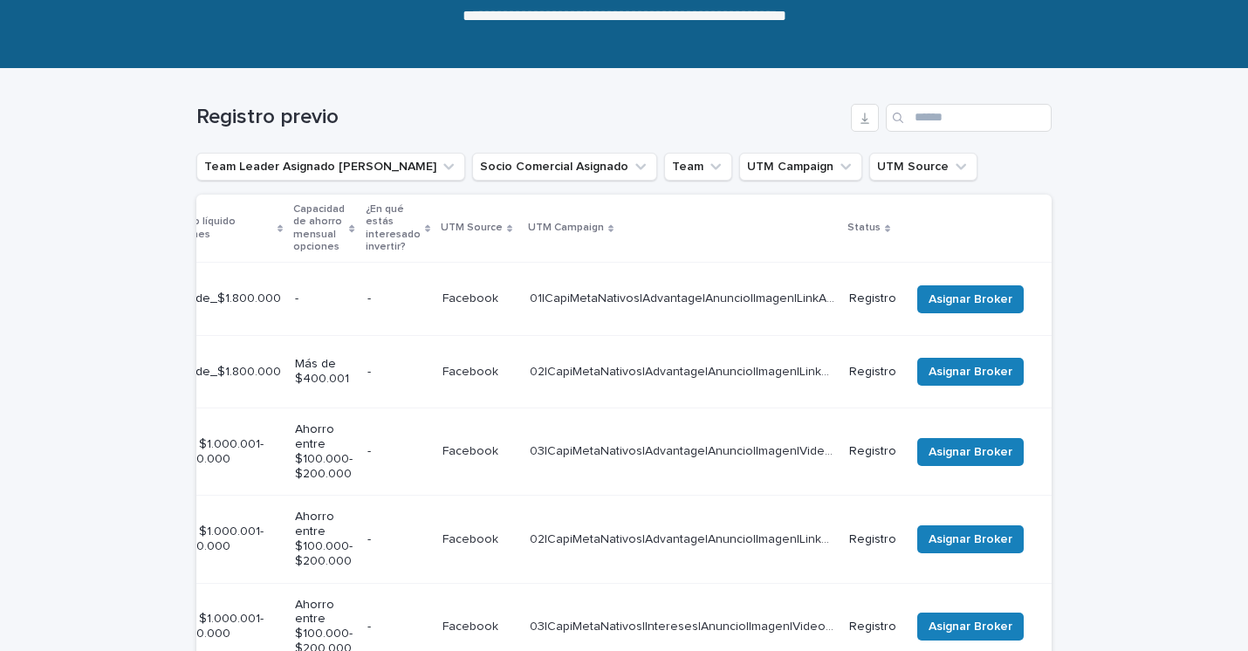
scroll to position [0, 569]
click at [970, 291] on span "Asignar Broker" at bounding box center [971, 299] width 84 height 17
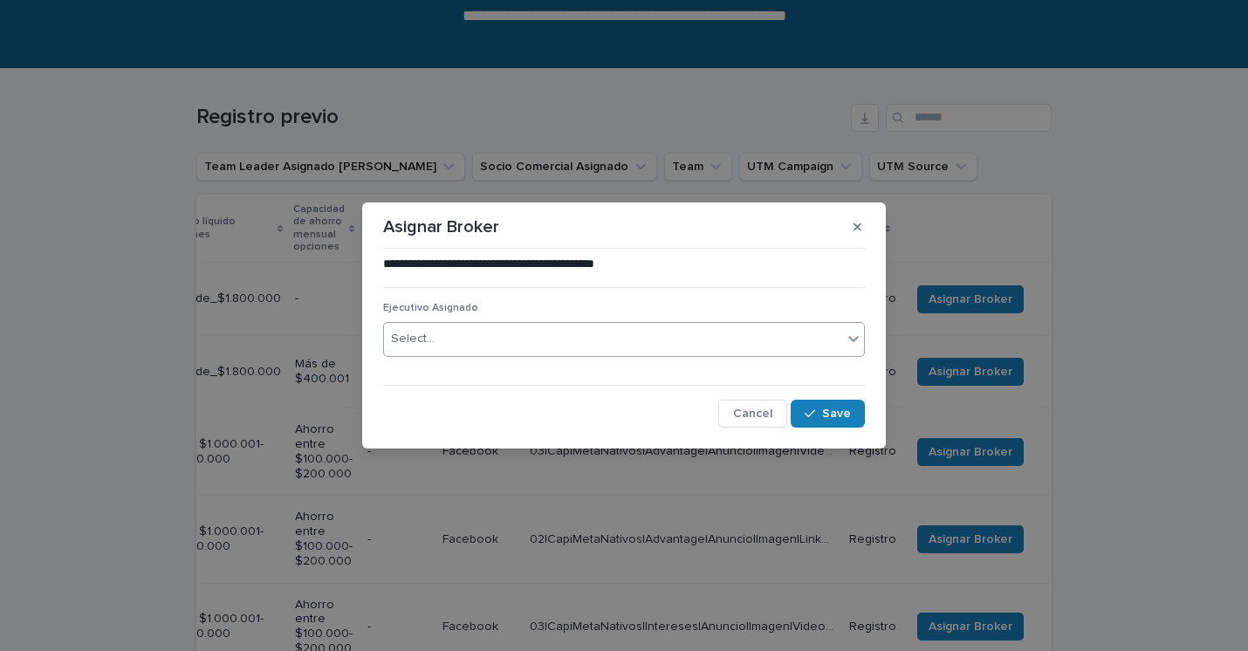
click at [578, 341] on div "Select..." at bounding box center [613, 339] width 458 height 29
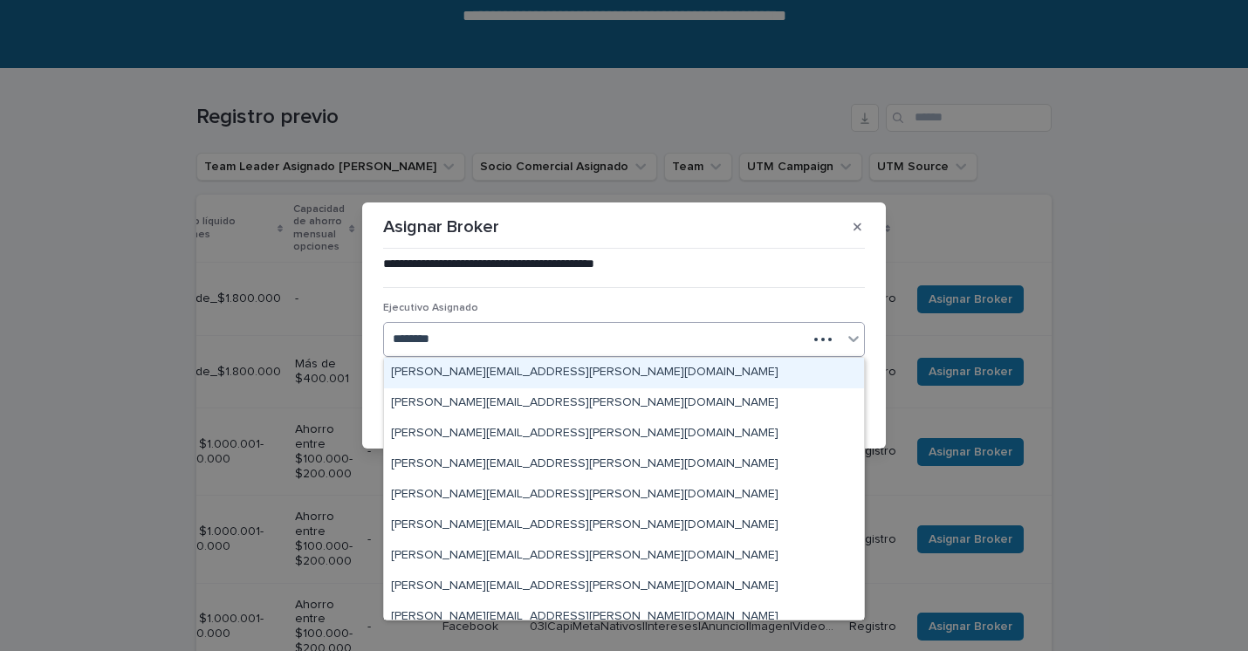
type input "*********"
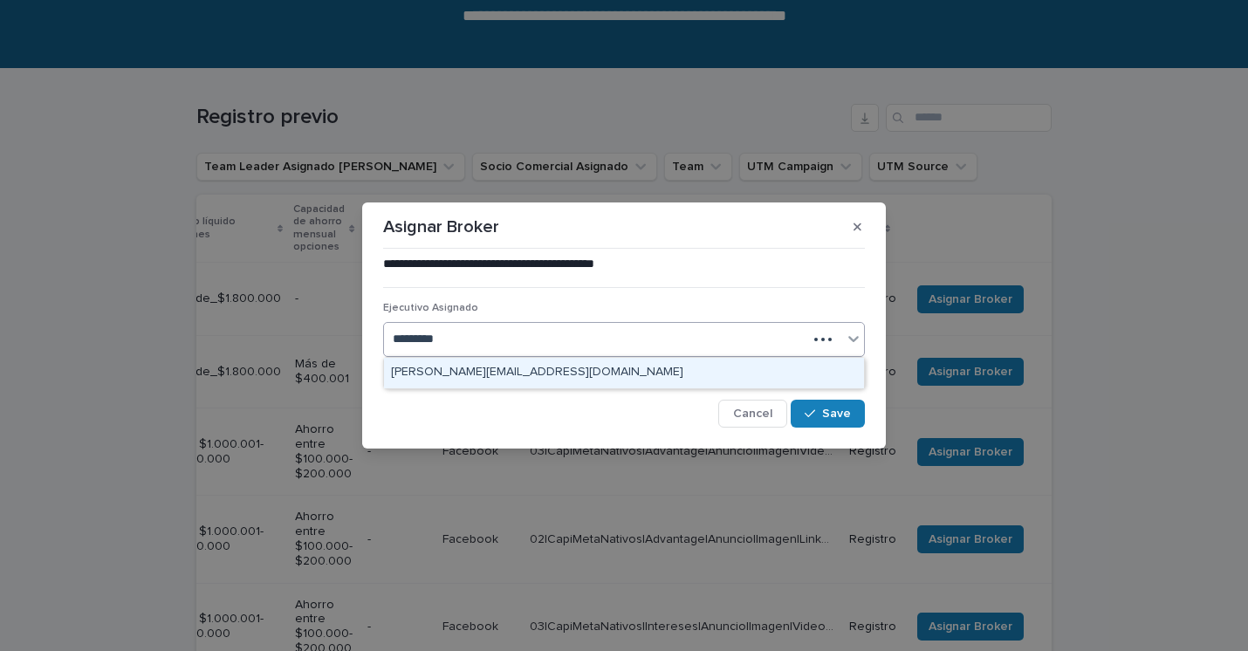
click at [532, 371] on div "[PERSON_NAME][EMAIL_ADDRESS][DOMAIN_NAME]" at bounding box center [624, 373] width 480 height 31
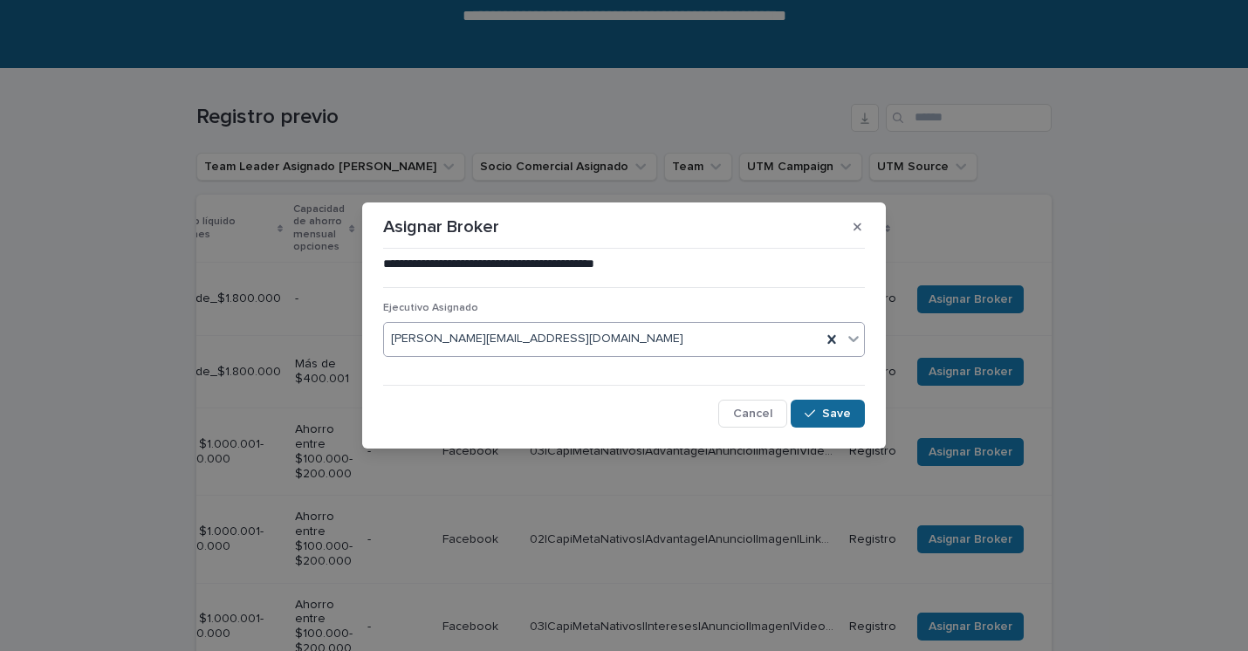
click at [827, 410] on span "Save" at bounding box center [836, 414] width 29 height 12
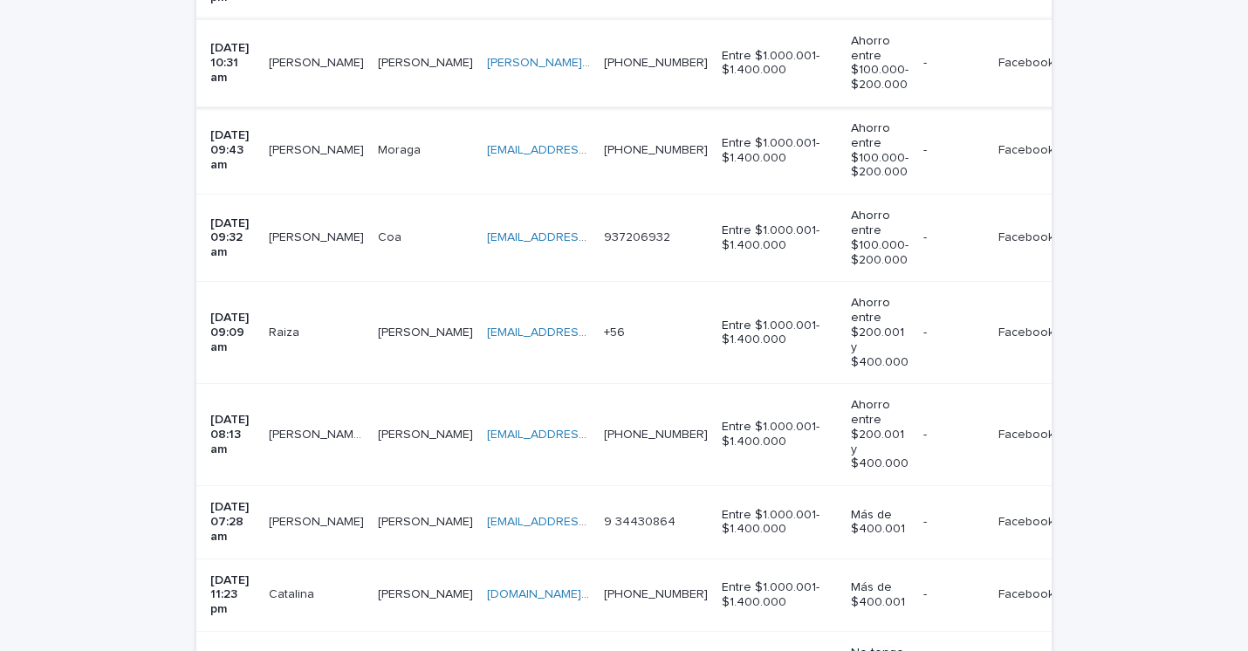
scroll to position [0, 0]
